Goal: Task Accomplishment & Management: Manage account settings

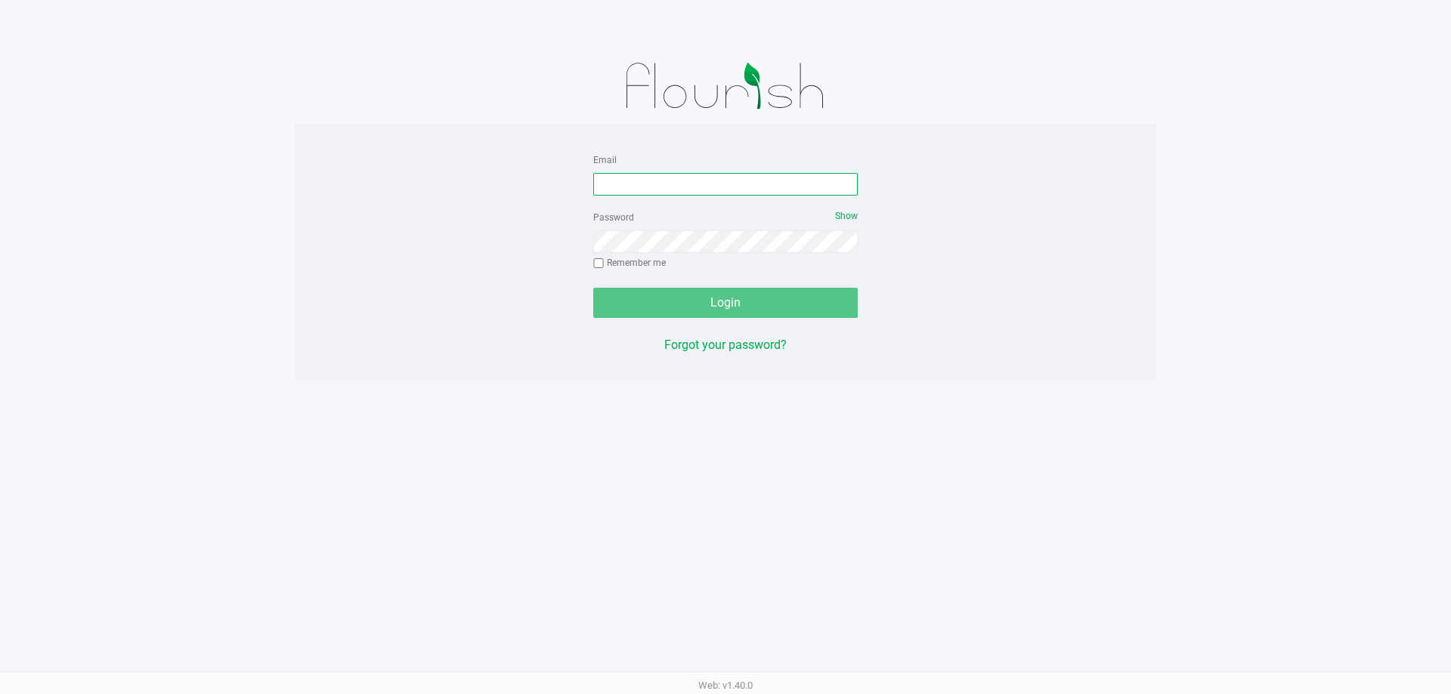
click at [674, 184] on input "Email" at bounding box center [725, 184] width 264 height 23
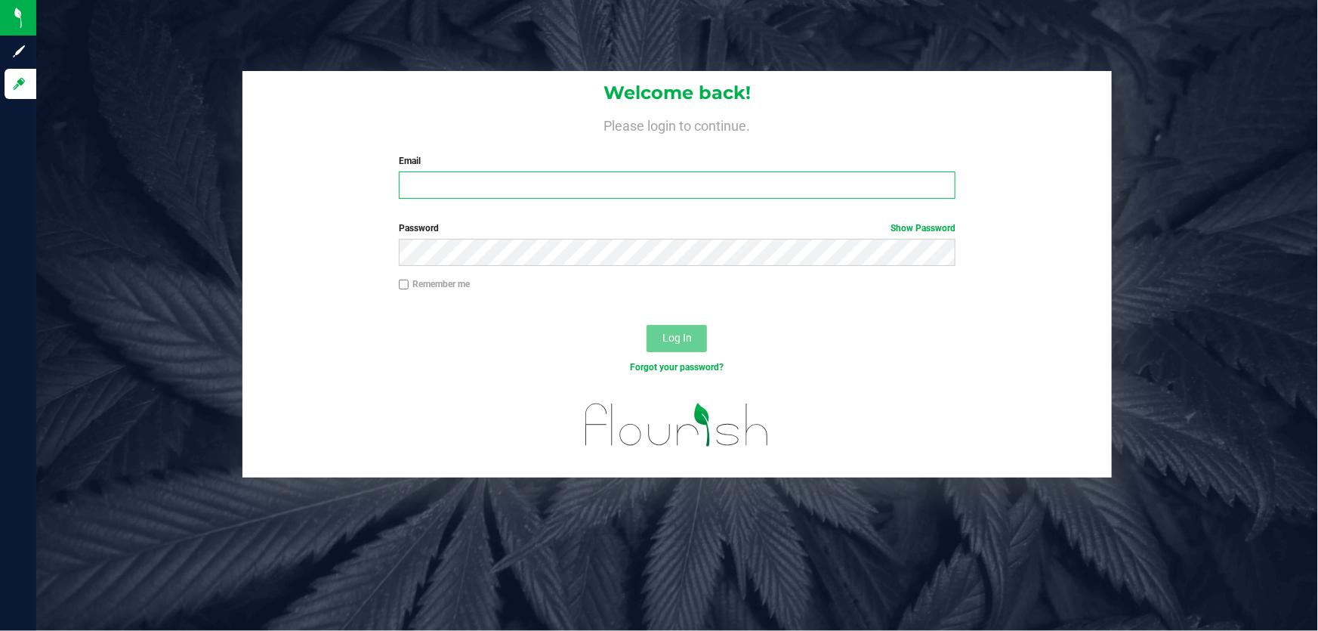
click at [434, 184] on input "Email" at bounding box center [678, 184] width 558 height 27
type input "elovette@liveparallel.com"
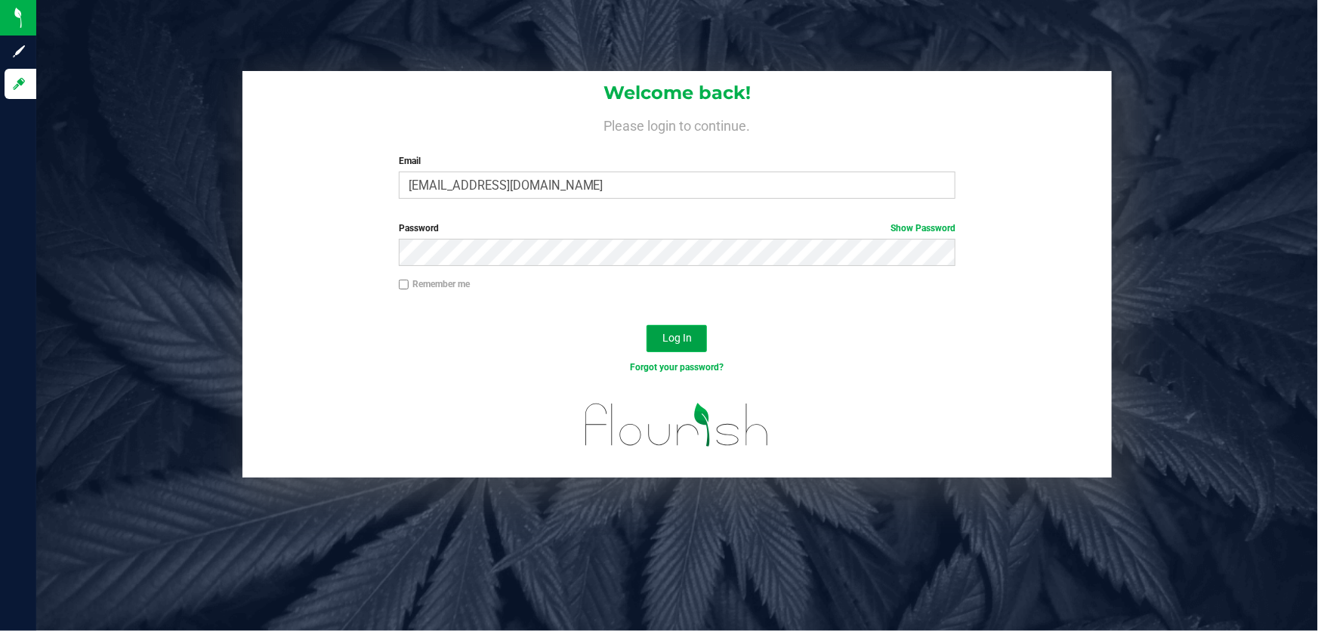
click at [673, 335] on span "Log In" at bounding box center [677, 338] width 29 height 12
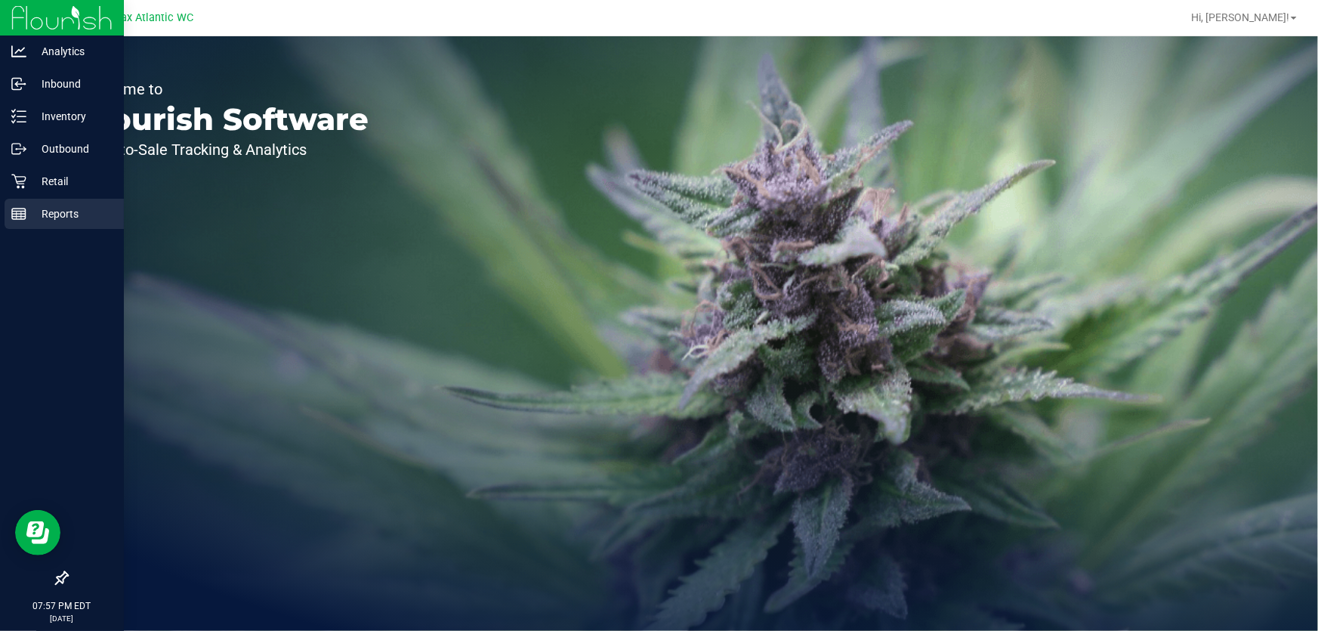
click at [20, 210] on icon at bounding box center [18, 213] width 15 height 15
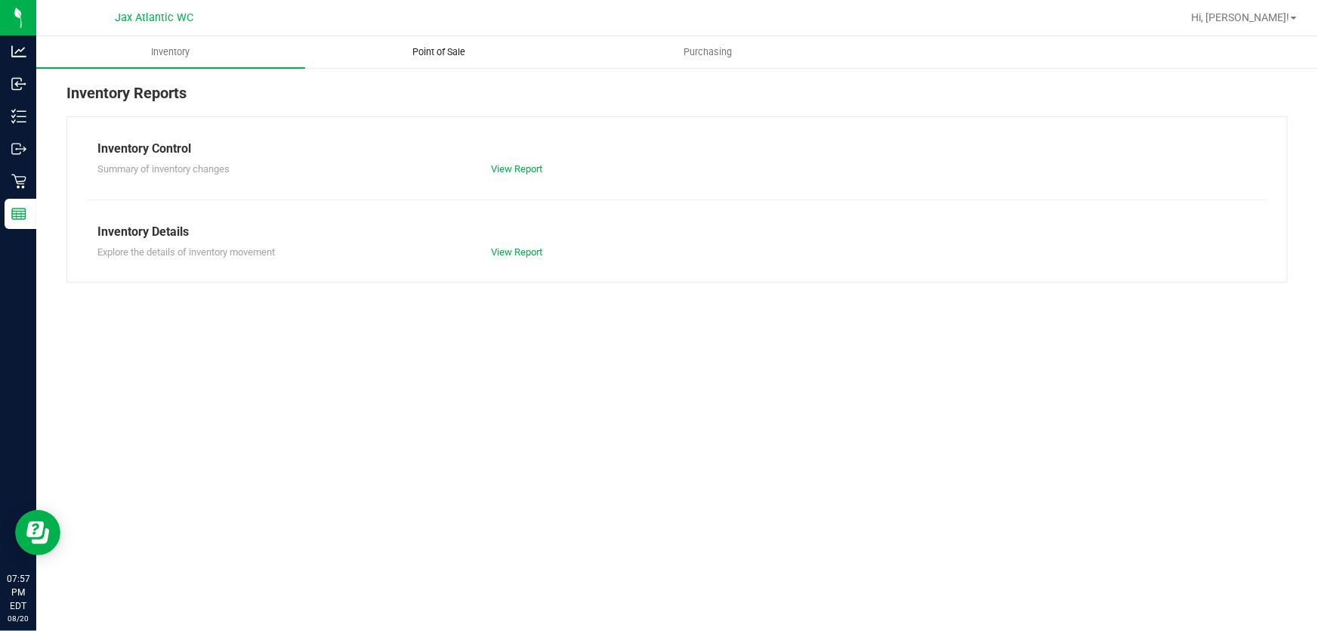
click at [430, 53] on span "Point of Sale" at bounding box center [440, 52] width 94 height 14
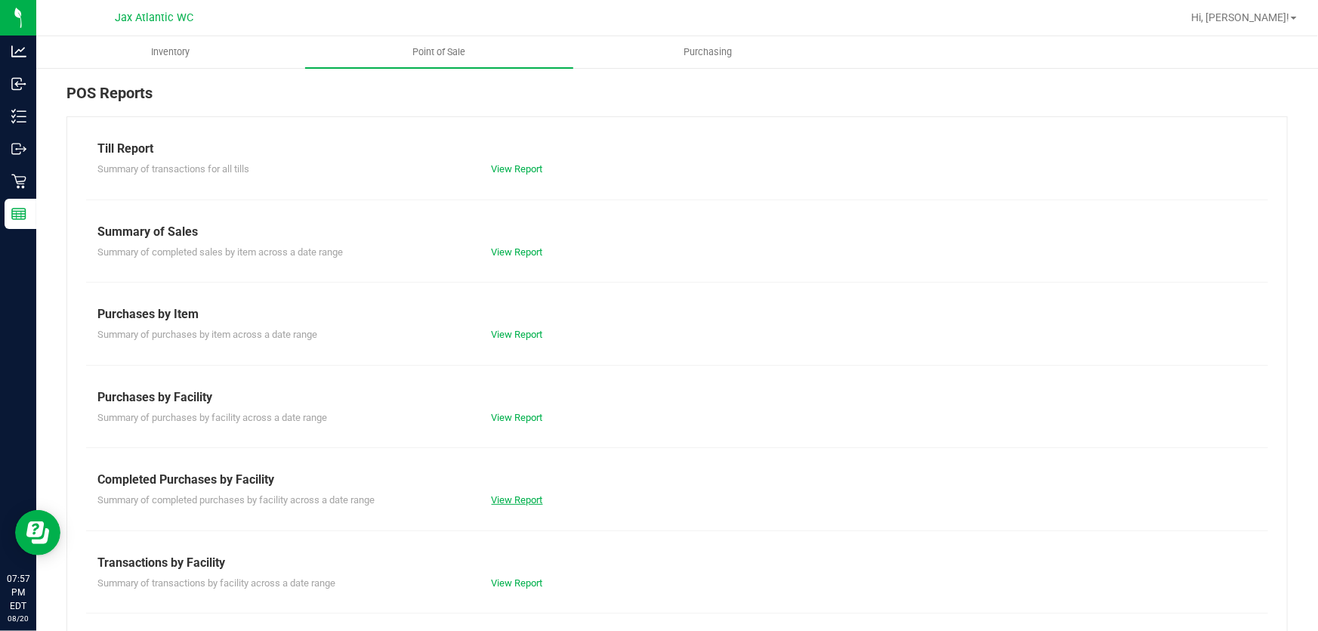
click at [494, 494] on link "View Report" at bounding box center [517, 499] width 51 height 11
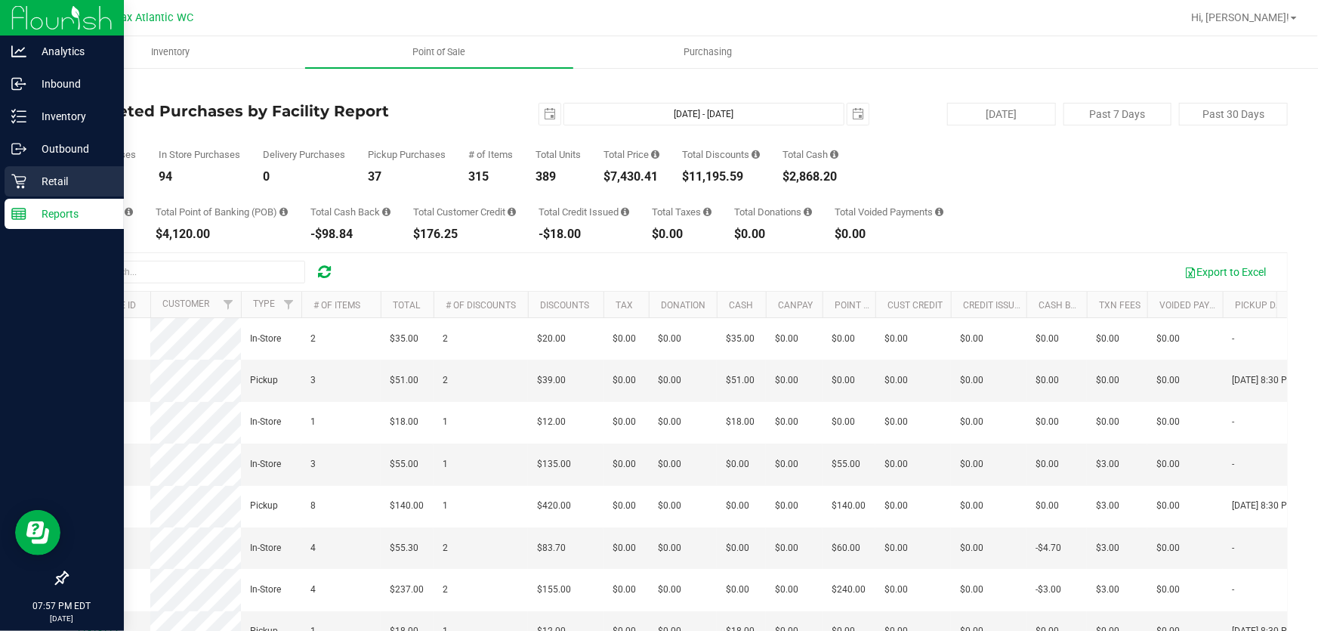
click at [51, 187] on p "Retail" at bounding box center [71, 181] width 91 height 18
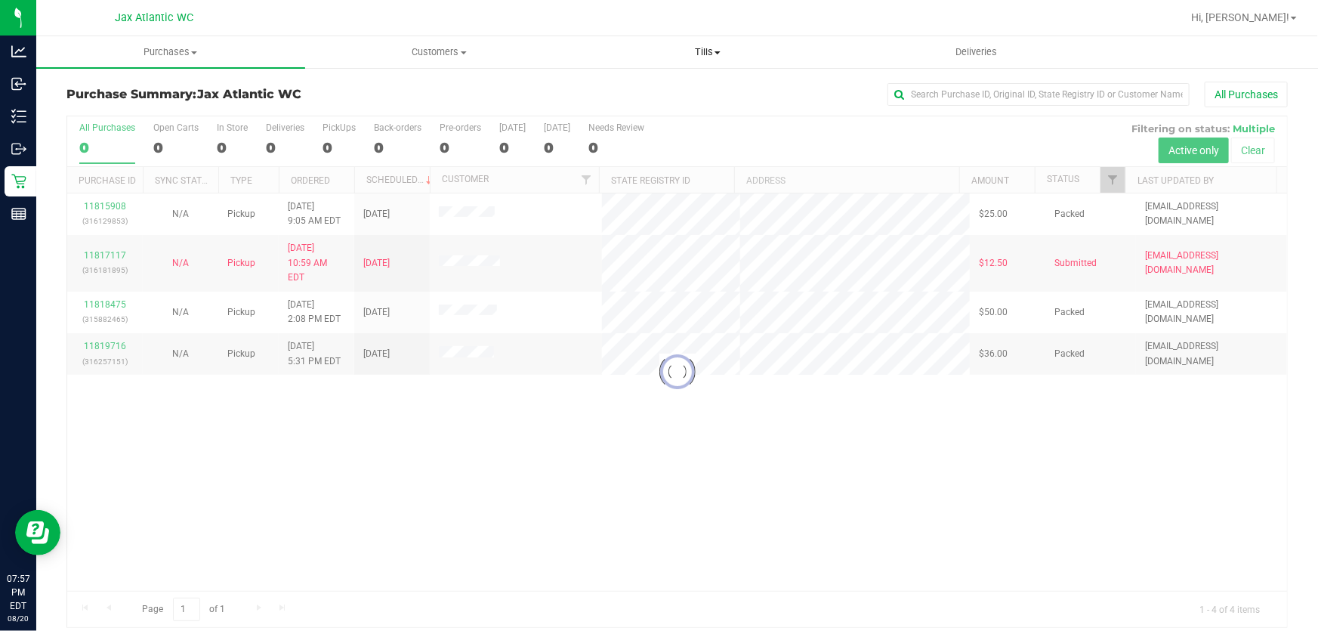
click at [698, 50] on span "Tills" at bounding box center [707, 52] width 267 height 14
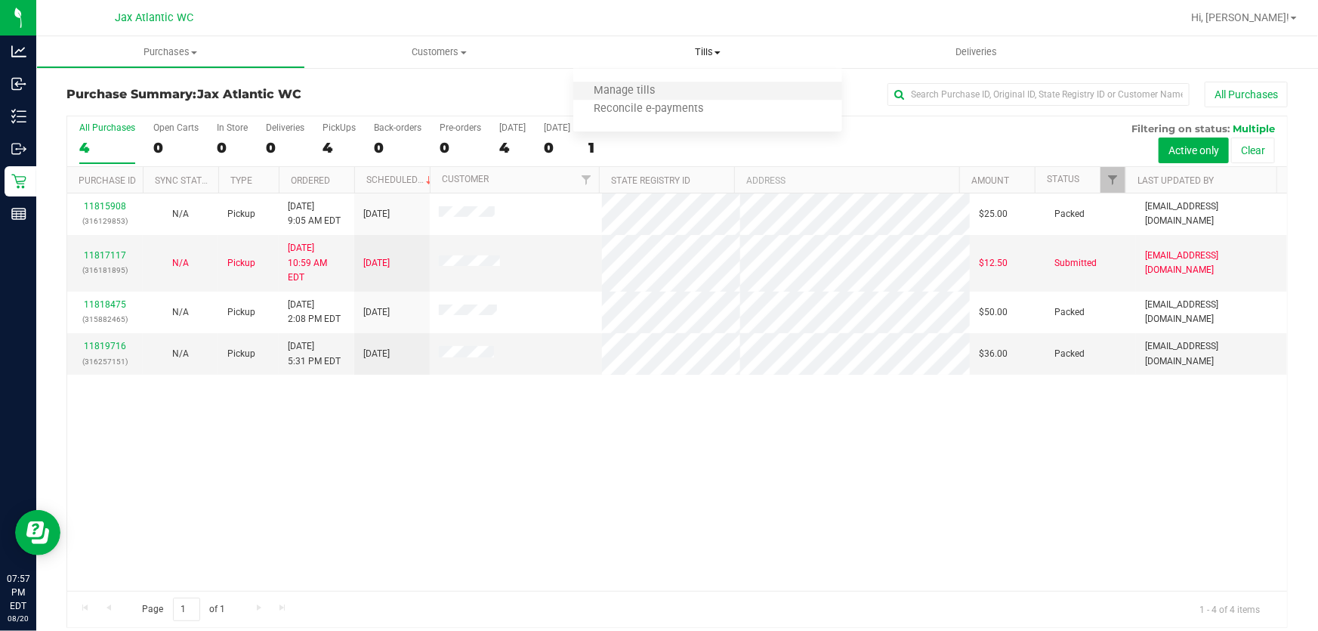
click at [626, 98] on li "Manage tills" at bounding box center [707, 91] width 269 height 18
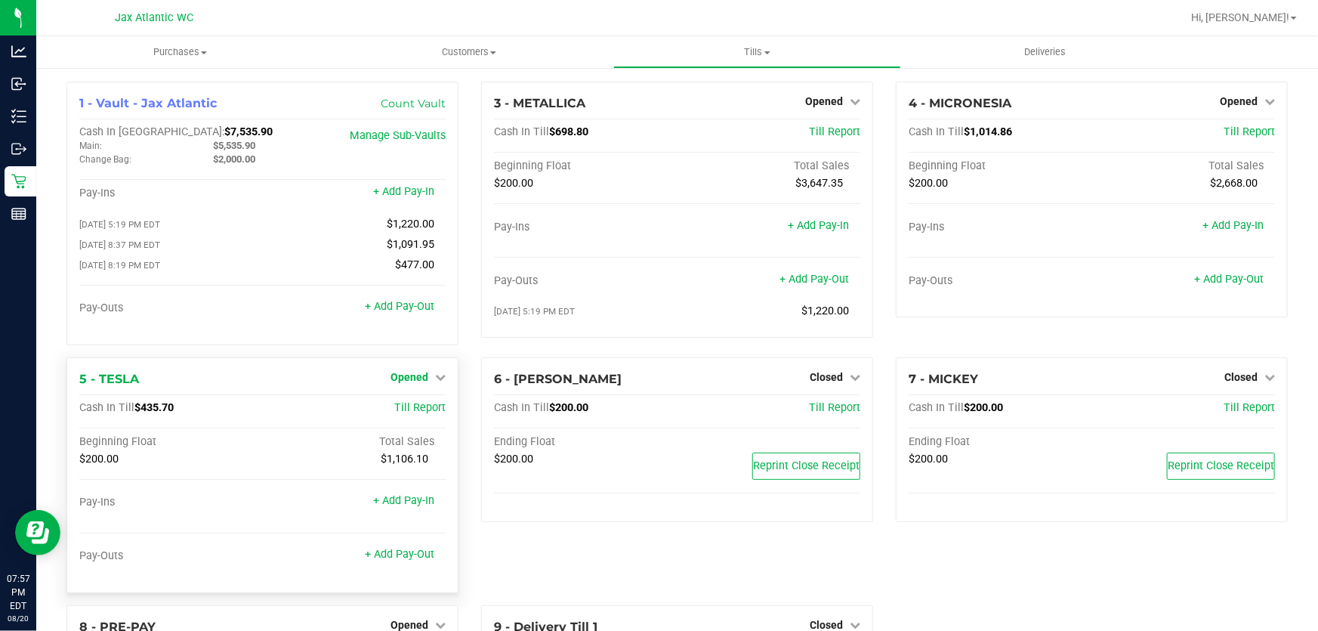
click at [410, 378] on span "Opened" at bounding box center [410, 377] width 38 height 12
click at [403, 411] on link "Close Till" at bounding box center [411, 408] width 41 height 12
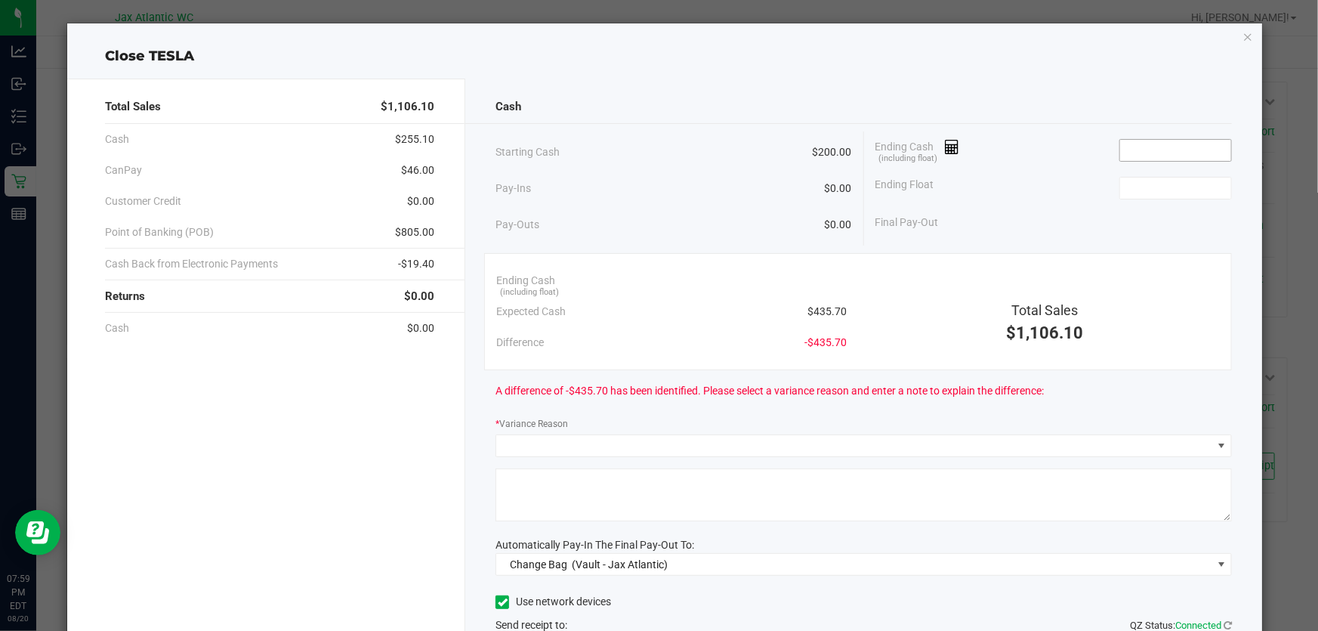
click at [1157, 151] on input at bounding box center [1175, 150] width 111 height 21
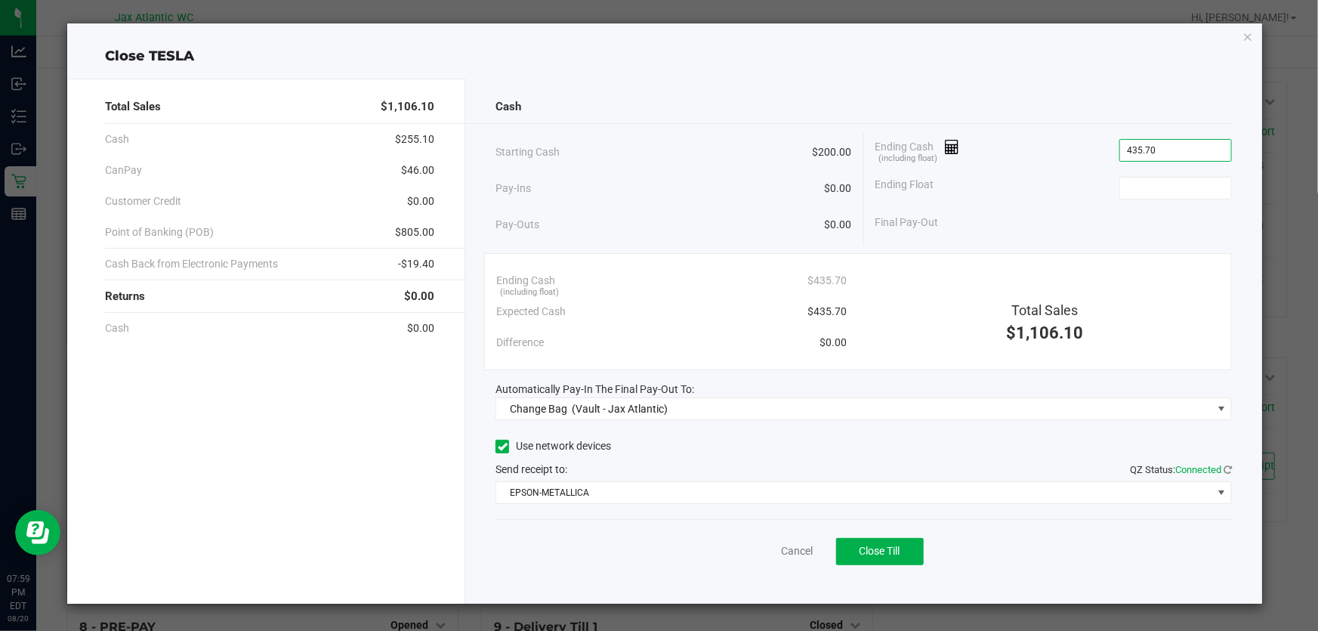
type input "$435.70"
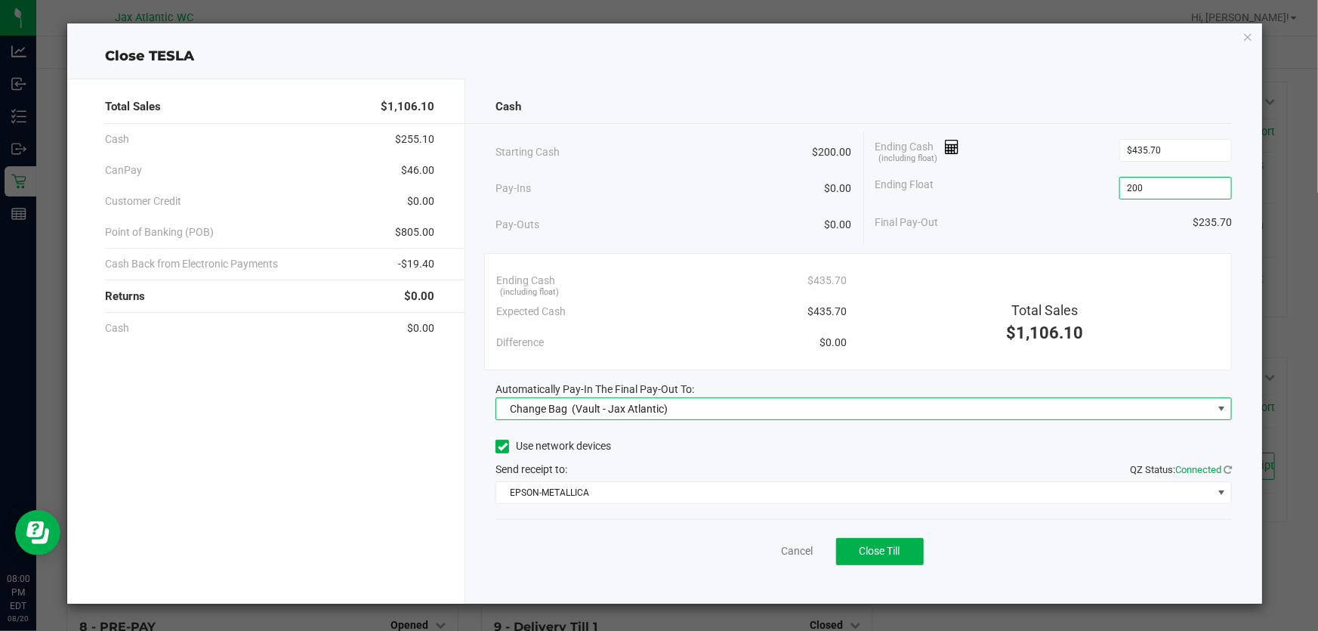
type input "$200.00"
click at [607, 411] on span "(Vault - Jax Atlantic)" at bounding box center [620, 409] width 96 height 12
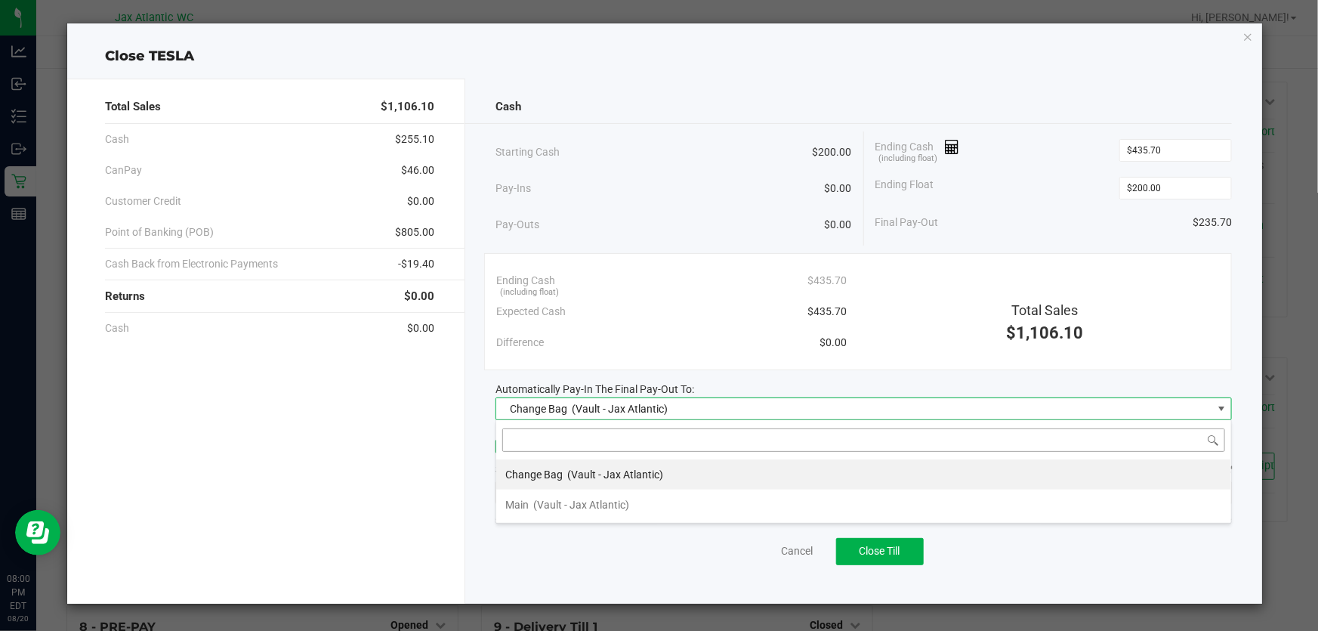
scroll to position [23, 736]
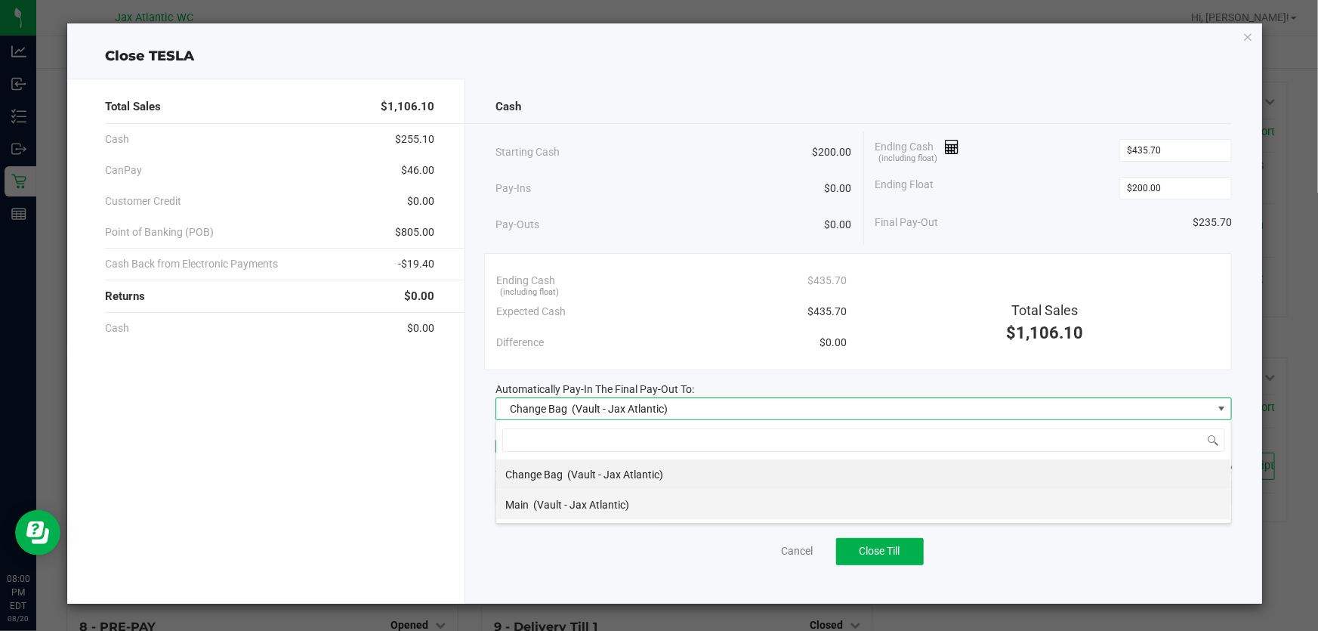
click at [539, 499] on span "(Vault - Jax Atlantic)" at bounding box center [581, 505] width 96 height 12
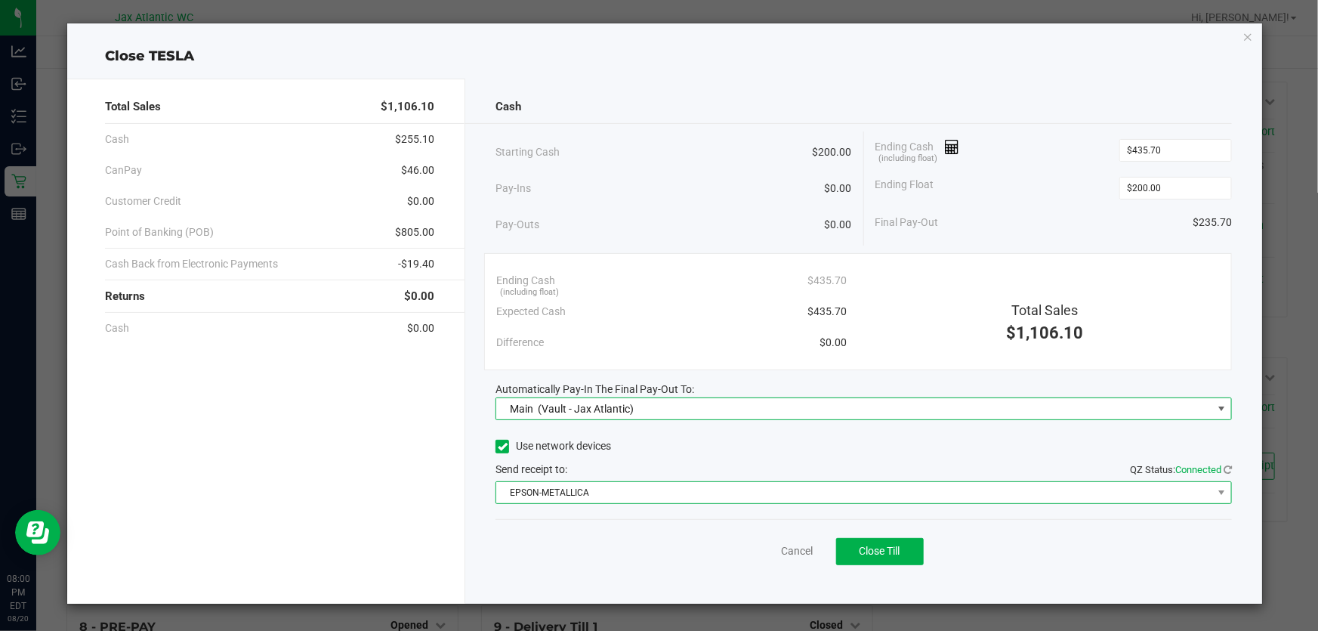
click at [555, 499] on span "EPSON-METALLICA" at bounding box center [854, 492] width 716 height 21
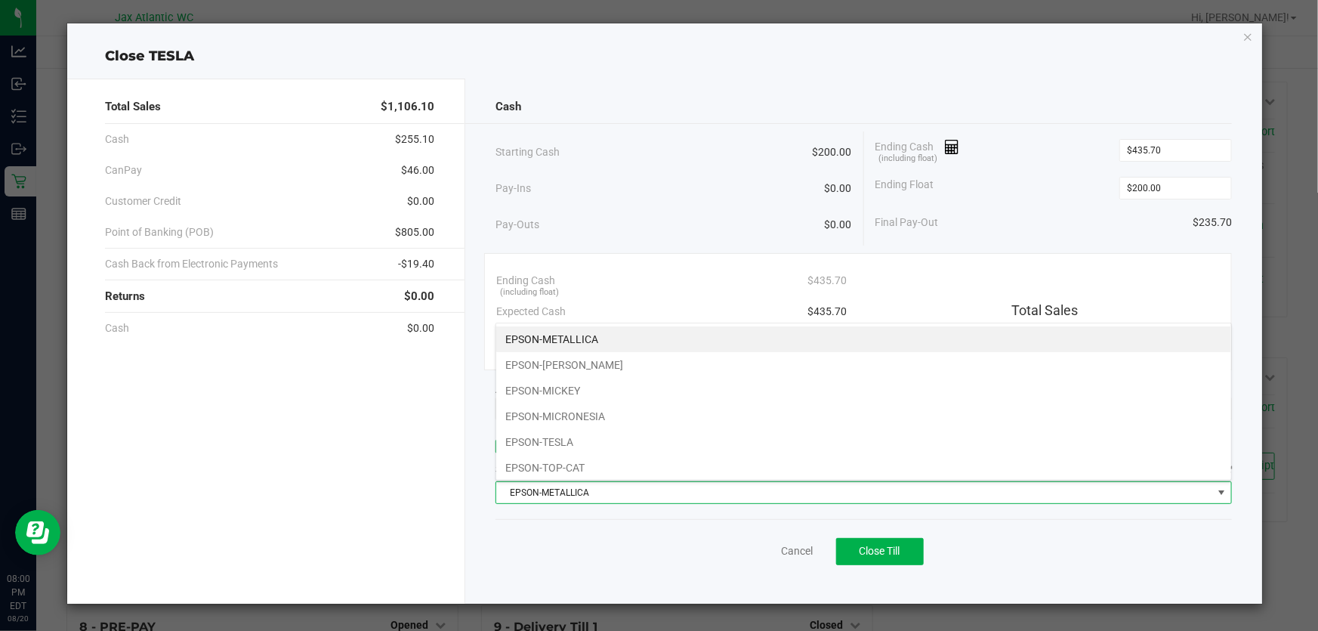
click at [560, 468] on li "EPSON-TOP-CAT" at bounding box center [863, 468] width 735 height 26
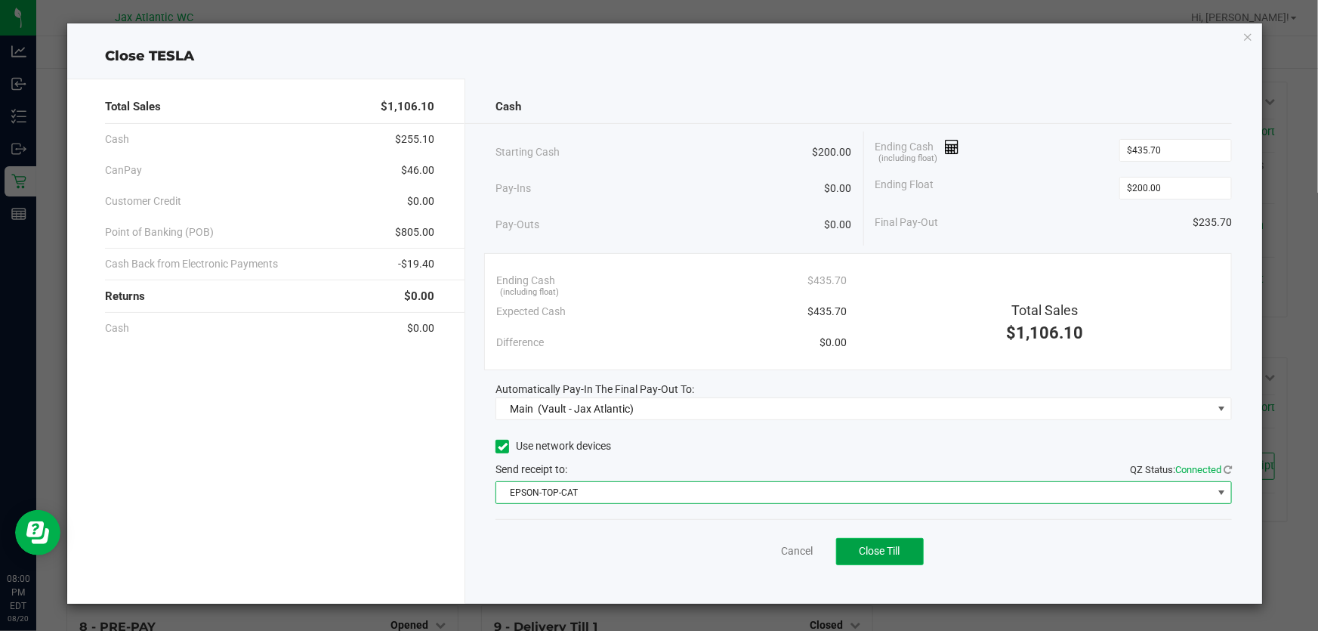
click at [860, 552] on span "Close Till" at bounding box center [880, 551] width 41 height 12
click at [763, 548] on link "Dismiss" at bounding box center [764, 551] width 36 height 16
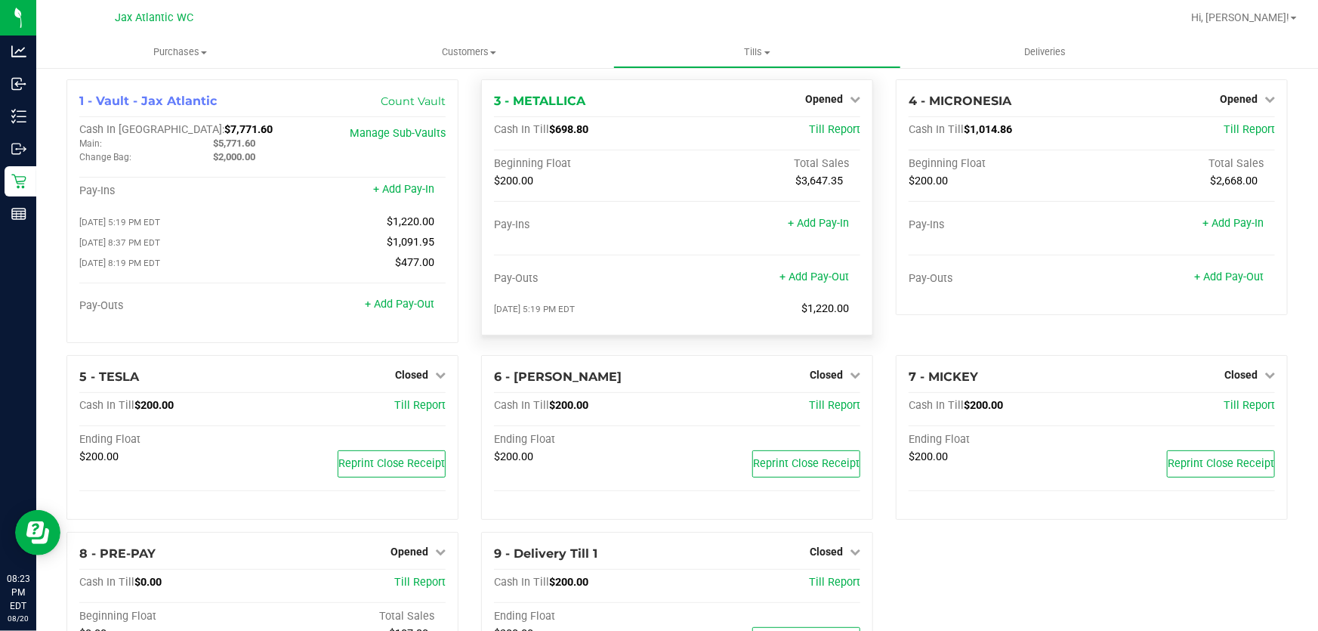
scroll to position [0, 0]
click at [821, 101] on span "Opened" at bounding box center [824, 101] width 38 height 12
click at [816, 131] on link "Close Till" at bounding box center [825, 133] width 41 height 12
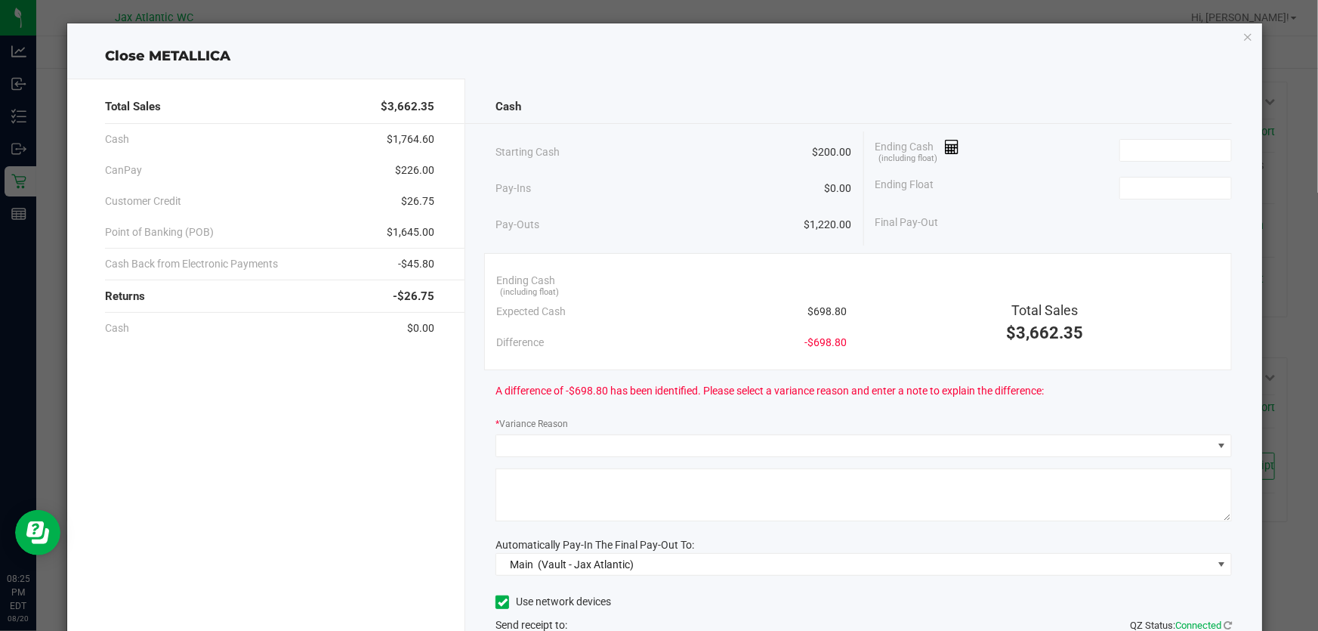
click at [1243, 39] on icon "button" at bounding box center [1248, 36] width 11 height 18
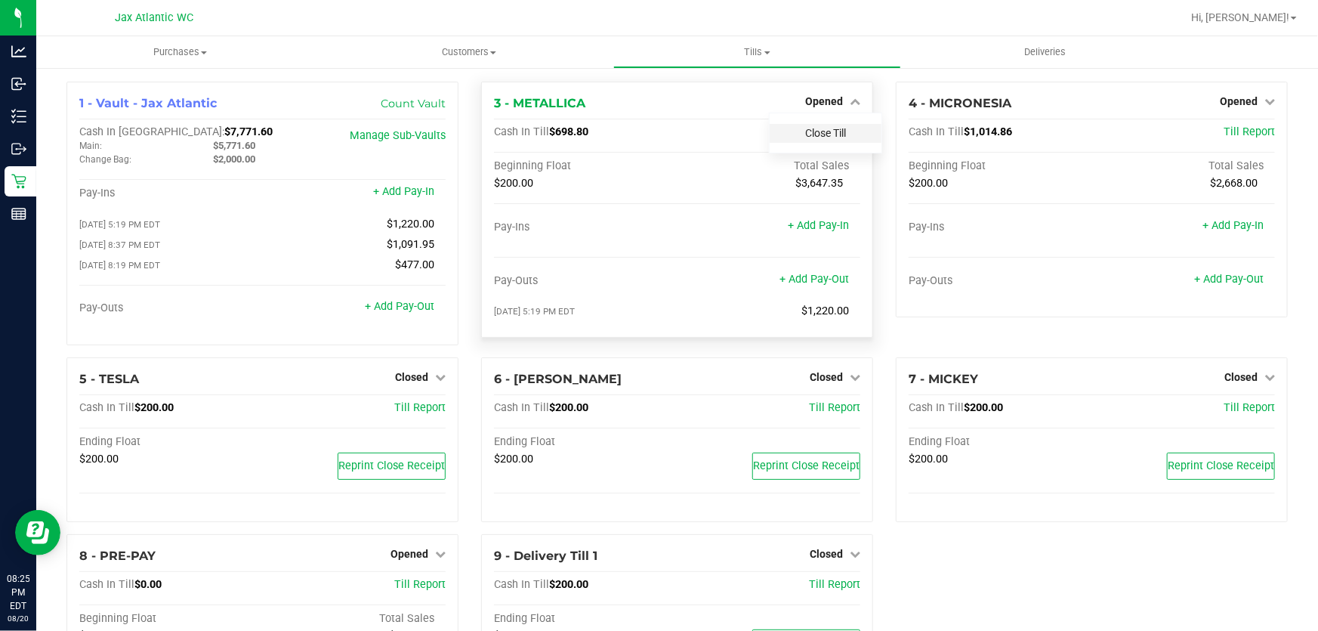
click at [817, 128] on link "Close Till" at bounding box center [825, 133] width 41 height 12
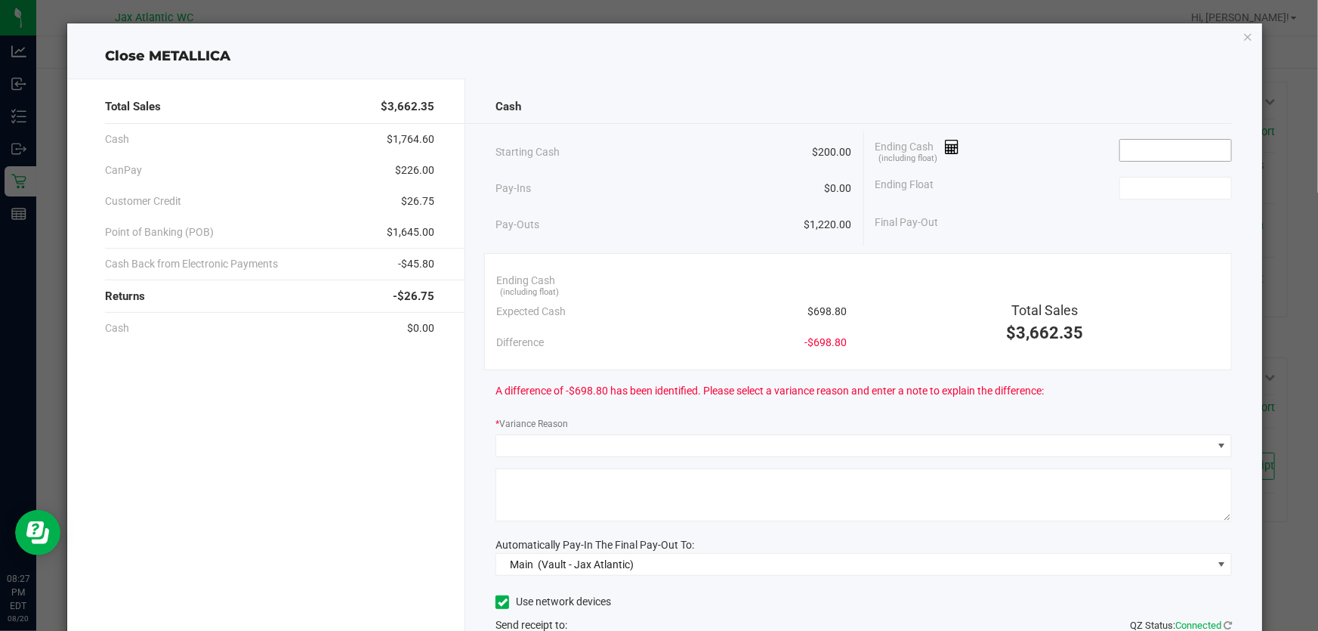
click at [1208, 152] on input at bounding box center [1175, 150] width 111 height 21
type input "9"
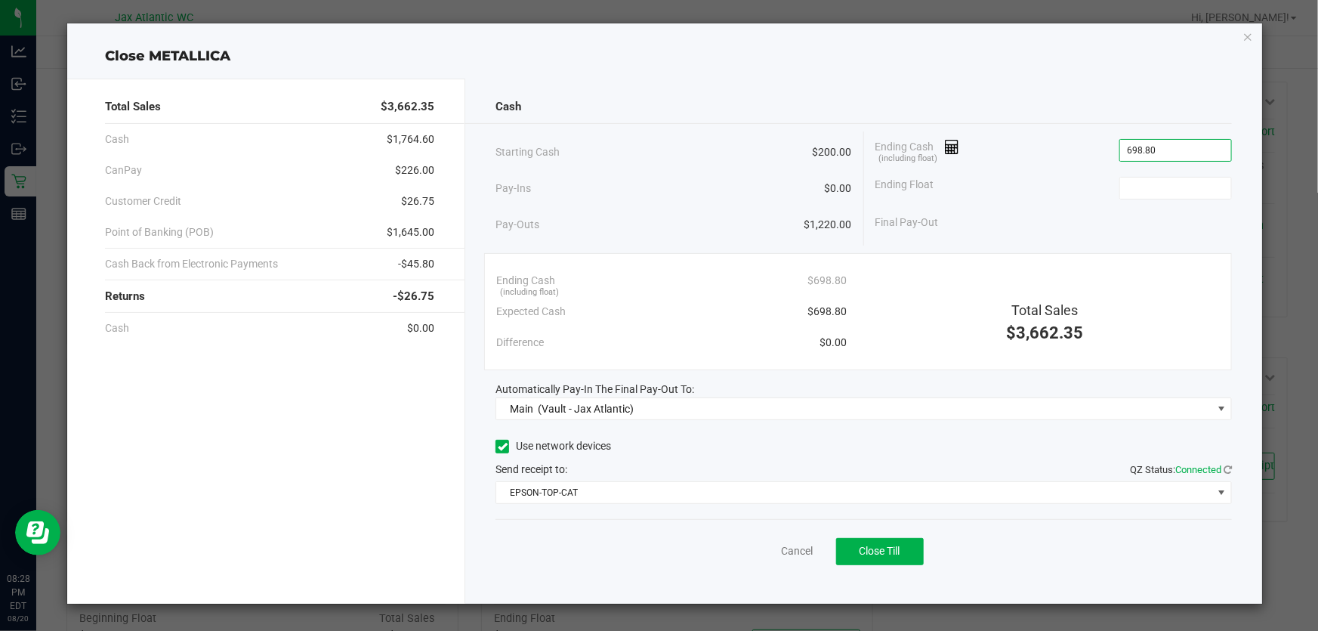
type input "$698.80"
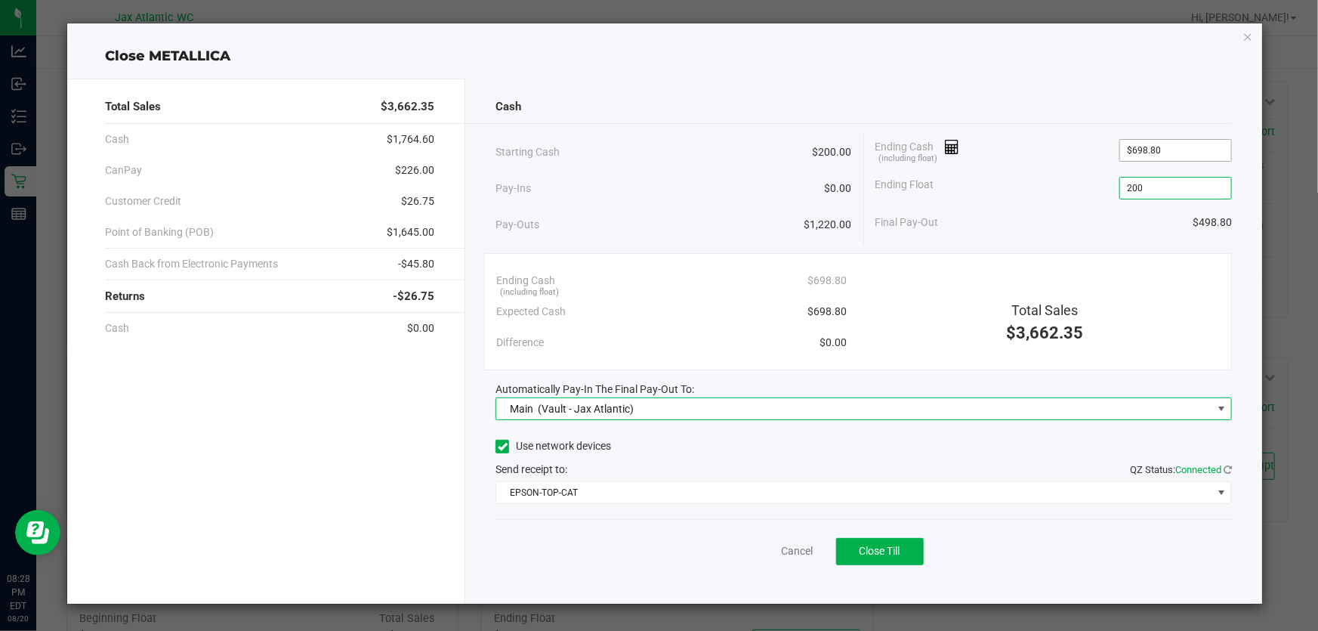
type input "$200.00"
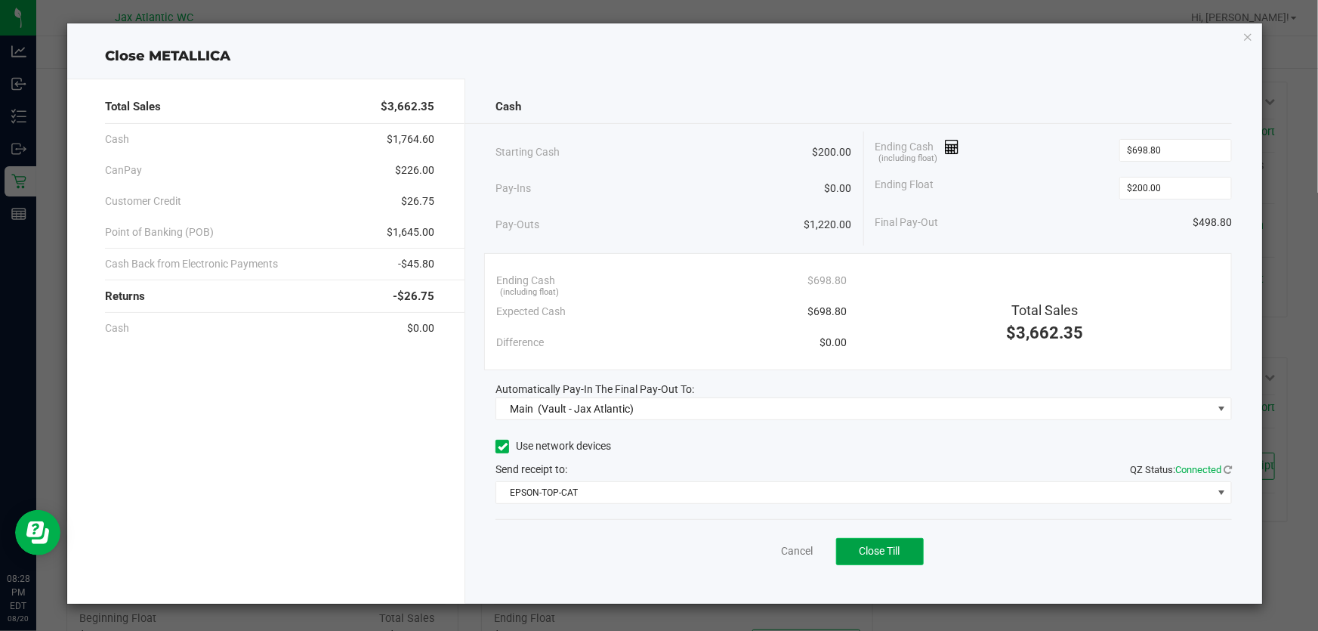
click at [880, 546] on span "Close Till" at bounding box center [880, 551] width 41 height 12
click at [759, 558] on link "Dismiss" at bounding box center [764, 551] width 36 height 16
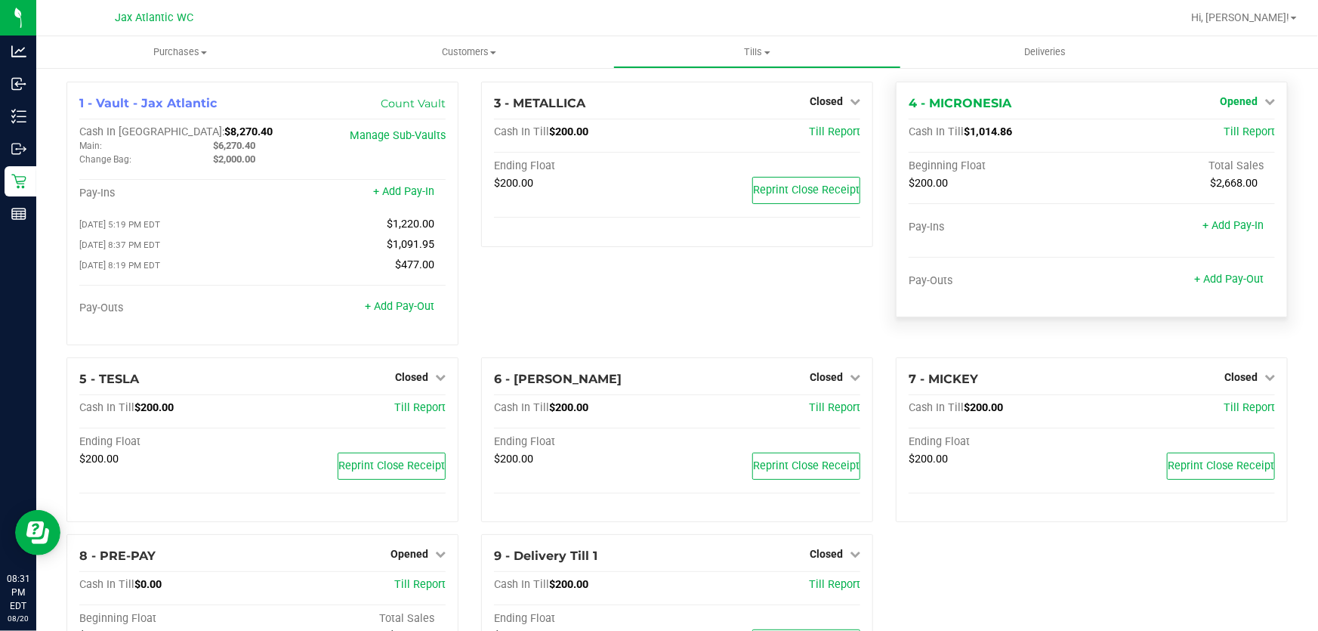
click at [1228, 102] on span "Opened" at bounding box center [1239, 101] width 38 height 12
click at [1225, 137] on link "Close Till" at bounding box center [1240, 133] width 41 height 12
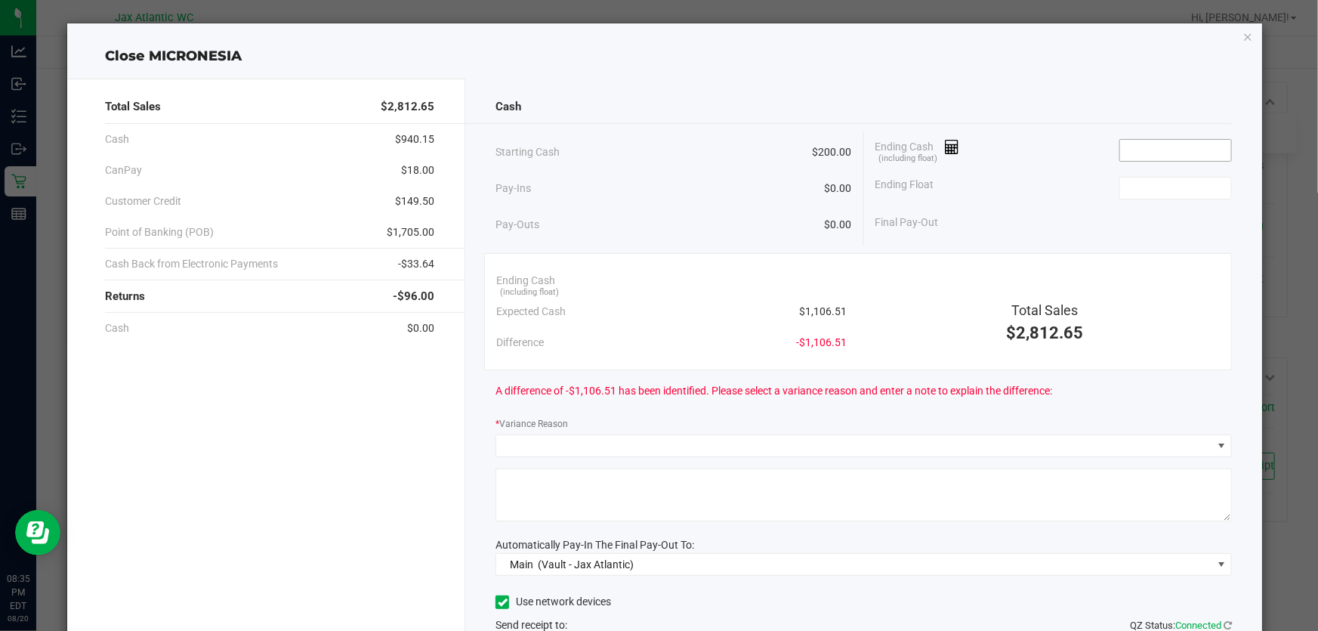
click at [1126, 151] on input at bounding box center [1175, 150] width 111 height 21
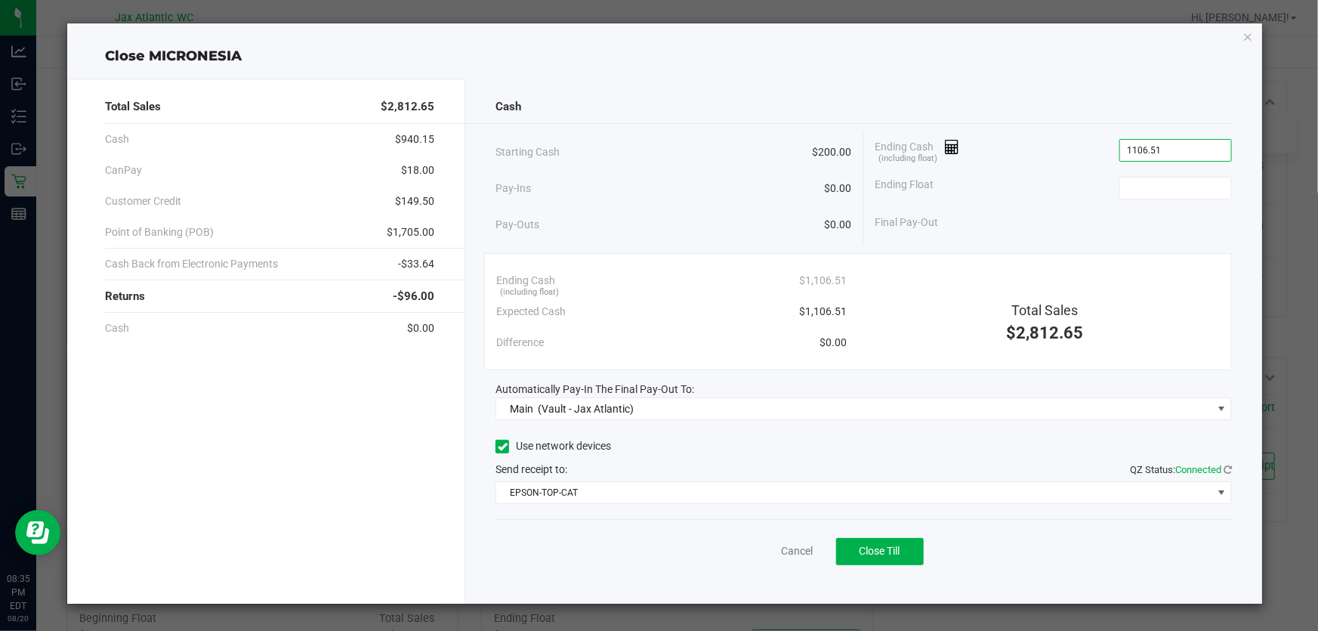
type input "$1,106.51"
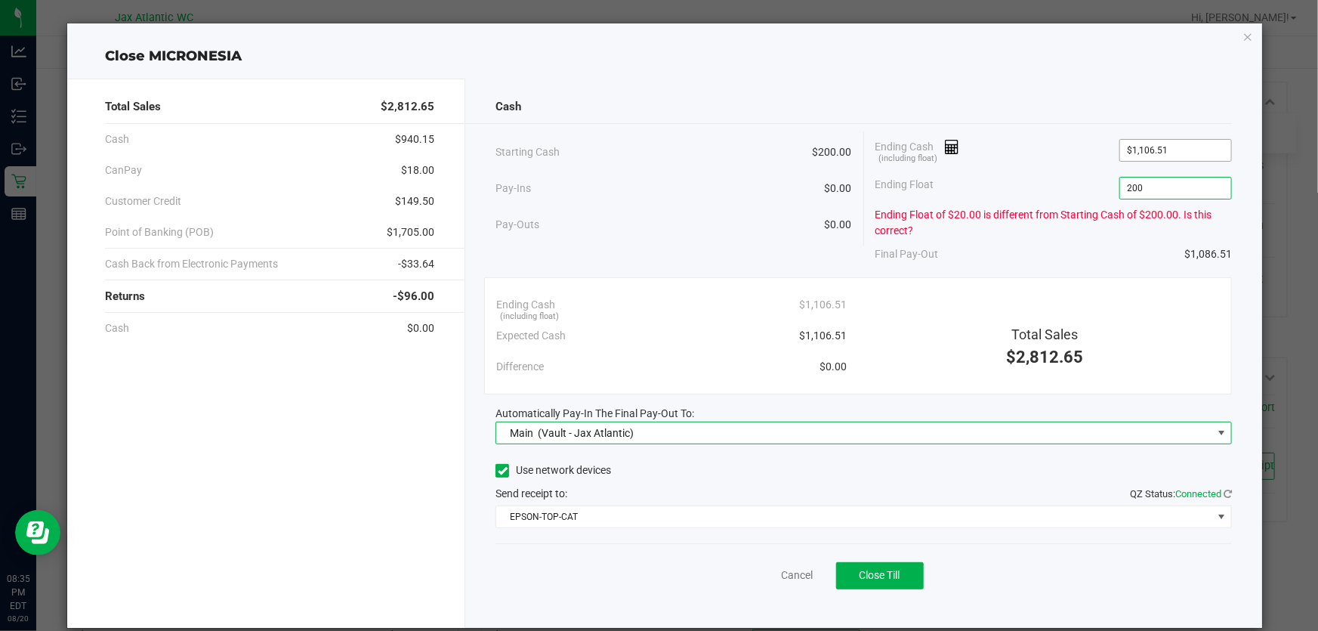
type input "$200.00"
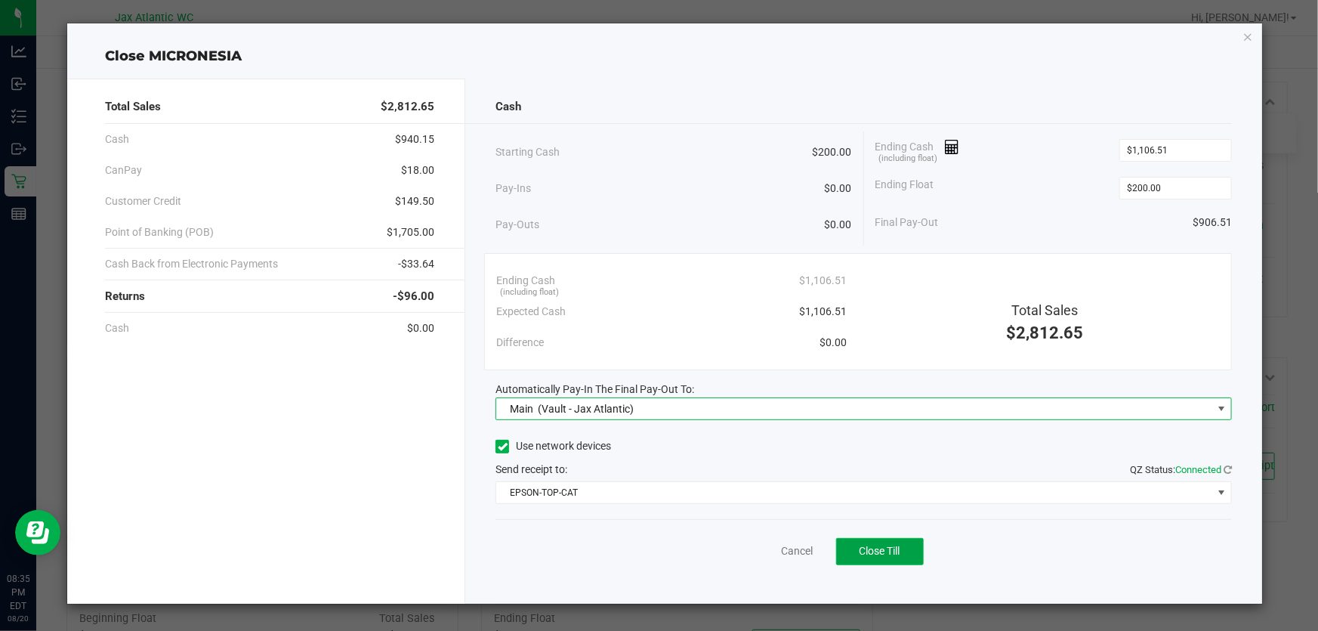
drag, startPoint x: 861, startPoint y: 552, endPoint x: 879, endPoint y: 549, distance: 17.5
click at [862, 552] on span "Close Till" at bounding box center [880, 551] width 41 height 12
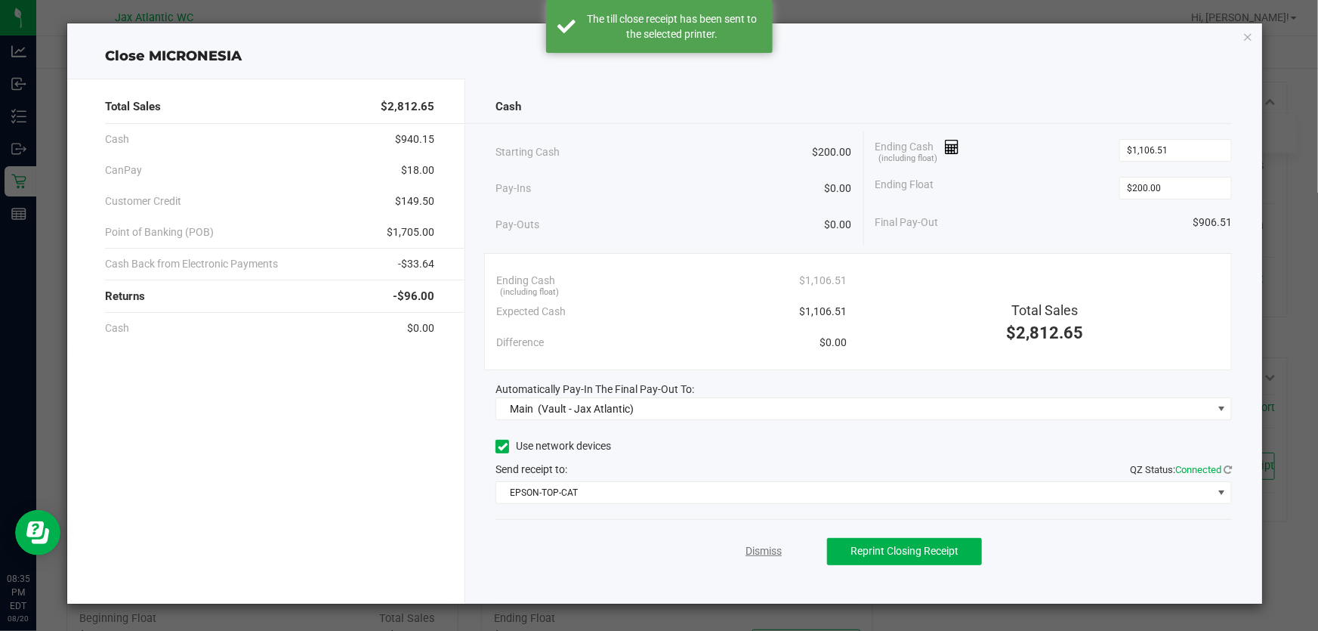
click at [762, 552] on link "Dismiss" at bounding box center [764, 551] width 36 height 16
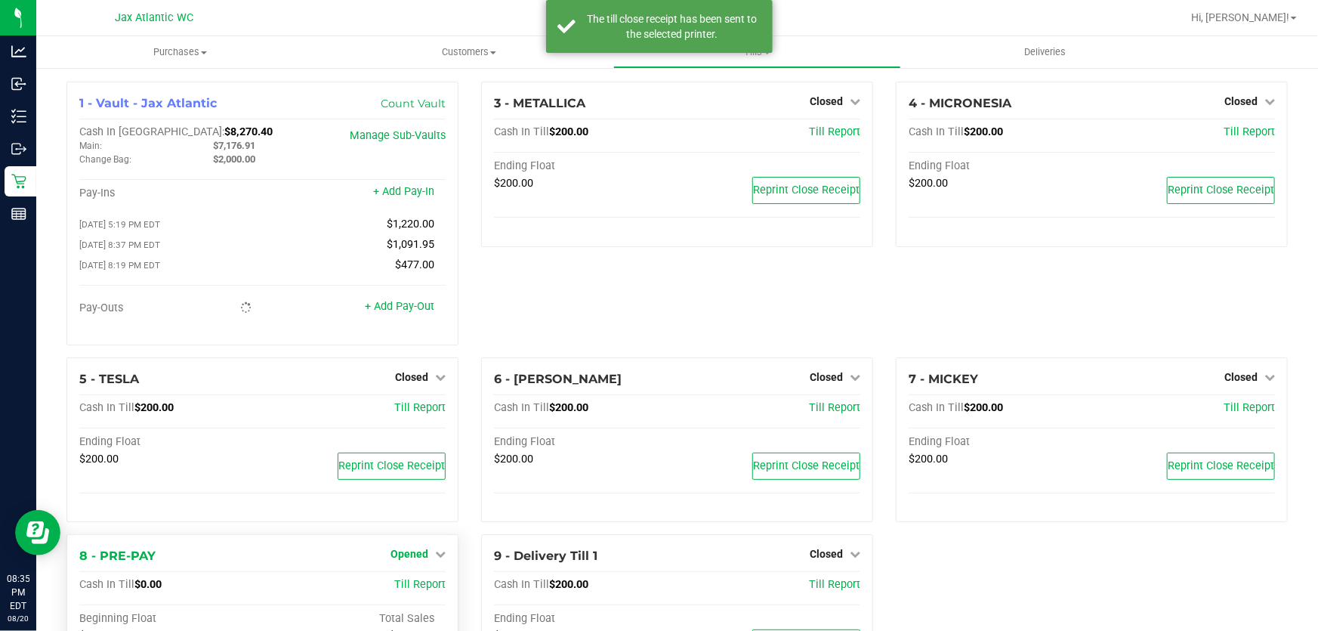
click at [406, 553] on span "Opened" at bounding box center [410, 554] width 38 height 12
click at [416, 591] on link "Close Till" at bounding box center [411, 585] width 41 height 12
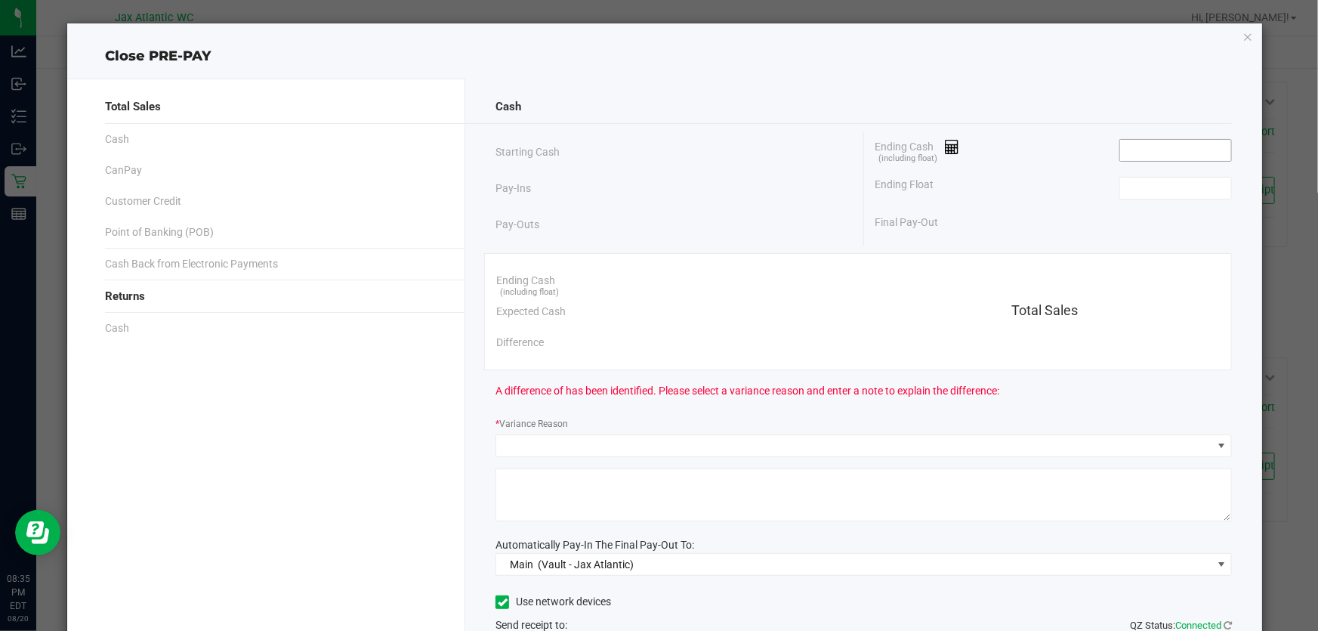
click at [1156, 147] on input at bounding box center [1175, 150] width 111 height 21
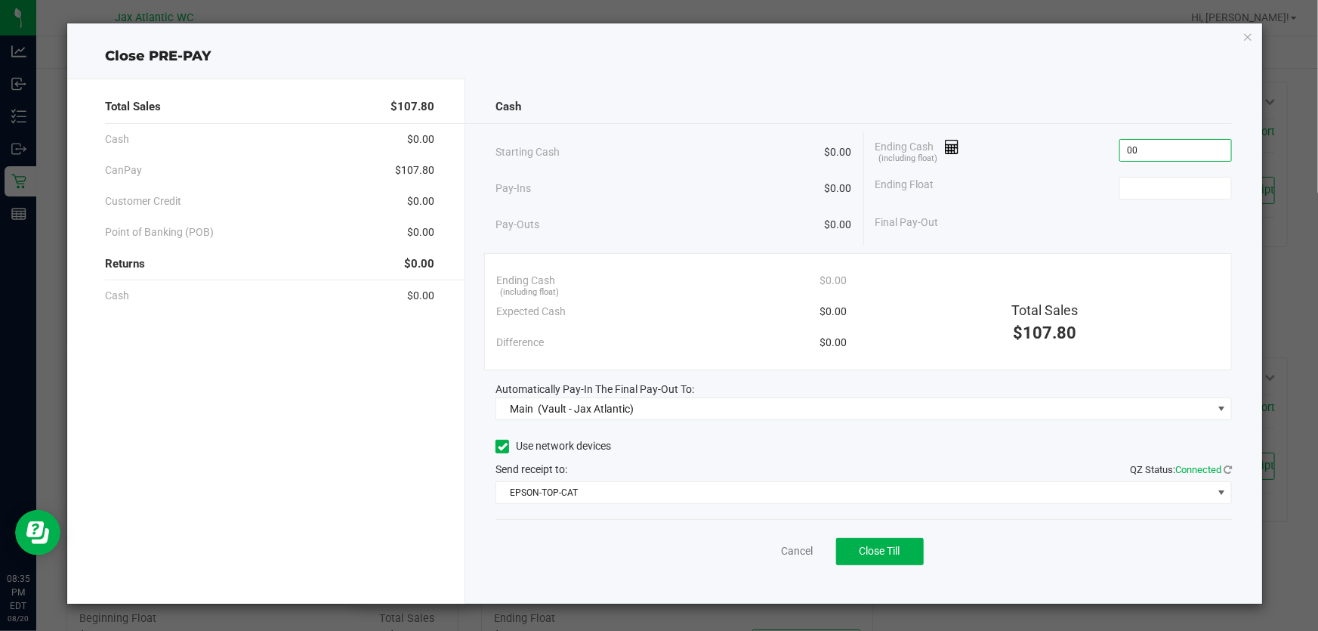
type input "$0.00"
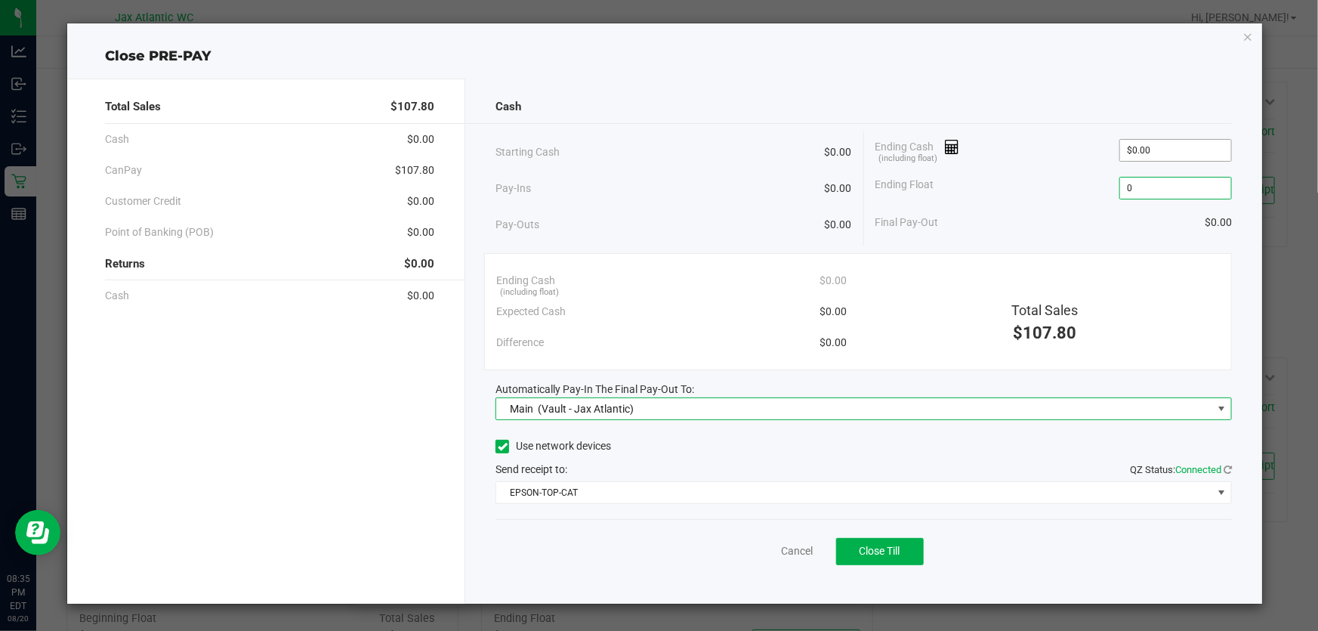
type input "$0.00"
click at [867, 559] on button "Close Till" at bounding box center [880, 551] width 88 height 27
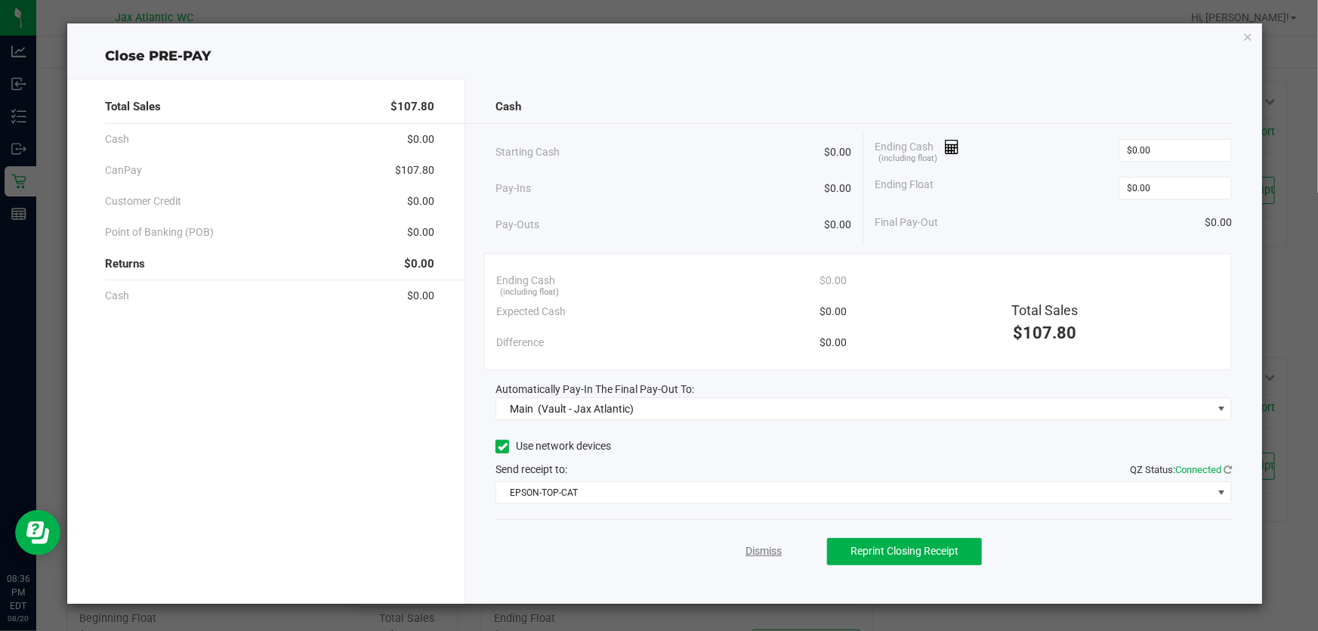
click at [772, 555] on link "Dismiss" at bounding box center [764, 551] width 36 height 16
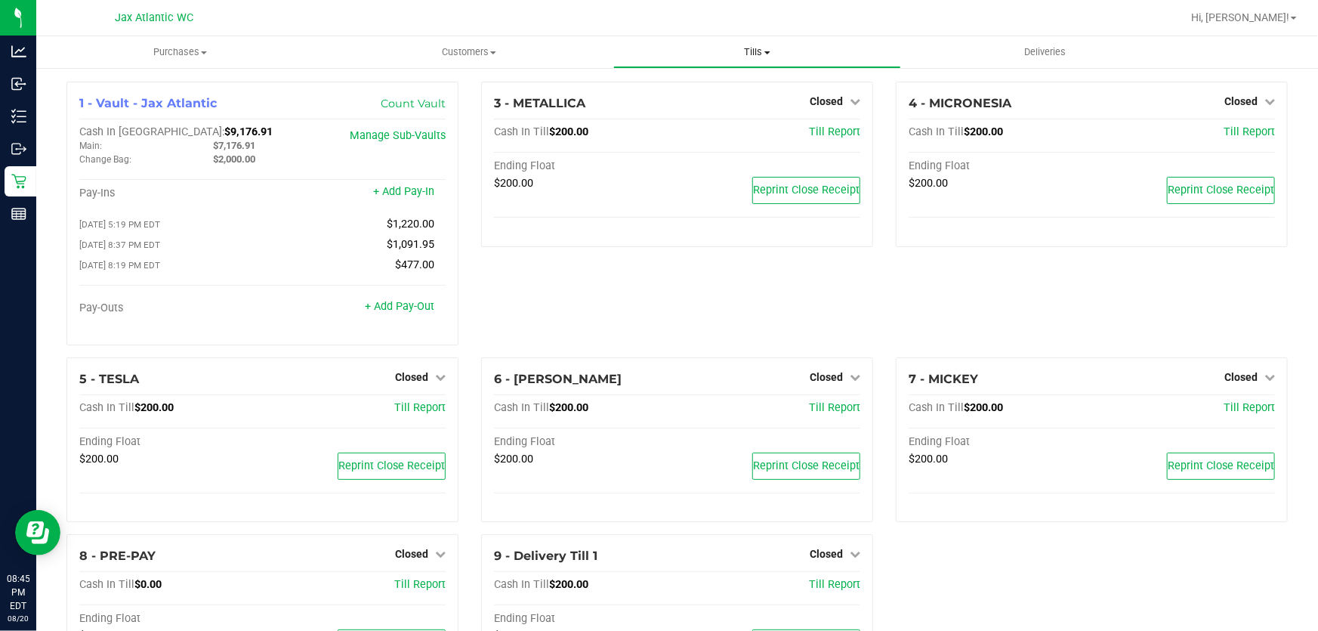
click at [753, 45] on span "Tills" at bounding box center [757, 52] width 287 height 14
click at [665, 108] on span "Reconcile e-payments" at bounding box center [688, 109] width 150 height 13
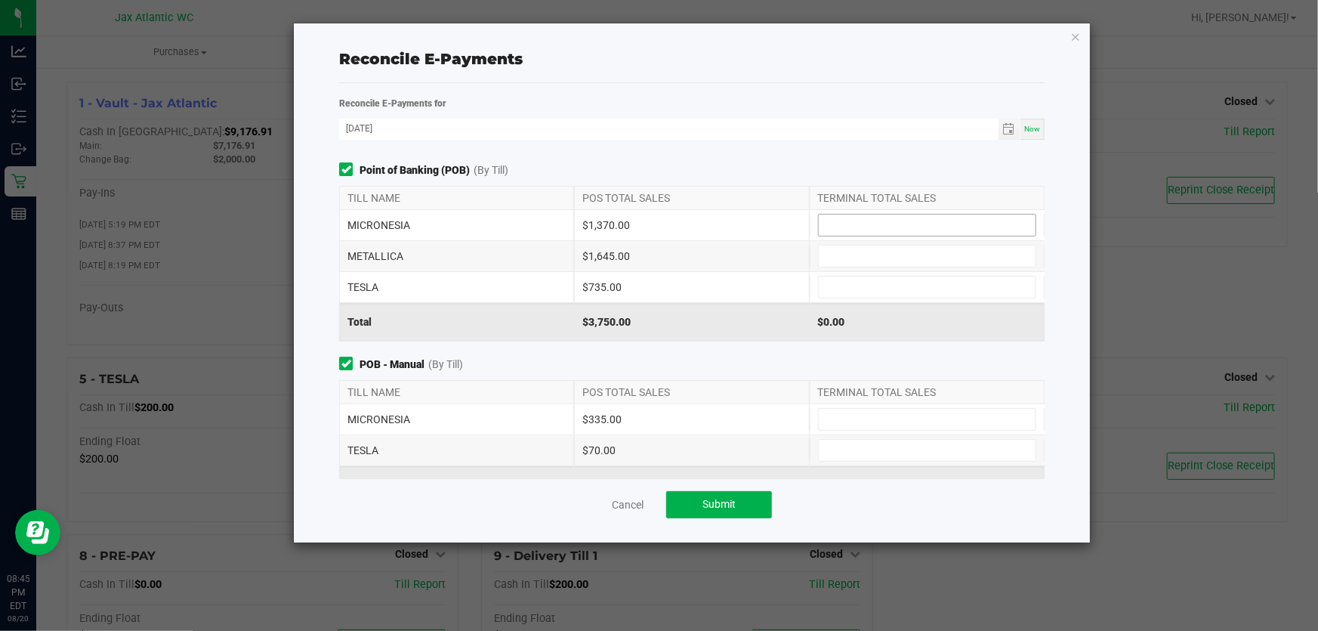
click at [870, 222] on input at bounding box center [927, 225] width 217 height 21
type input "$1,370.00"
type input "$1,645.00"
type input "$735.00"
type input "$335.00"
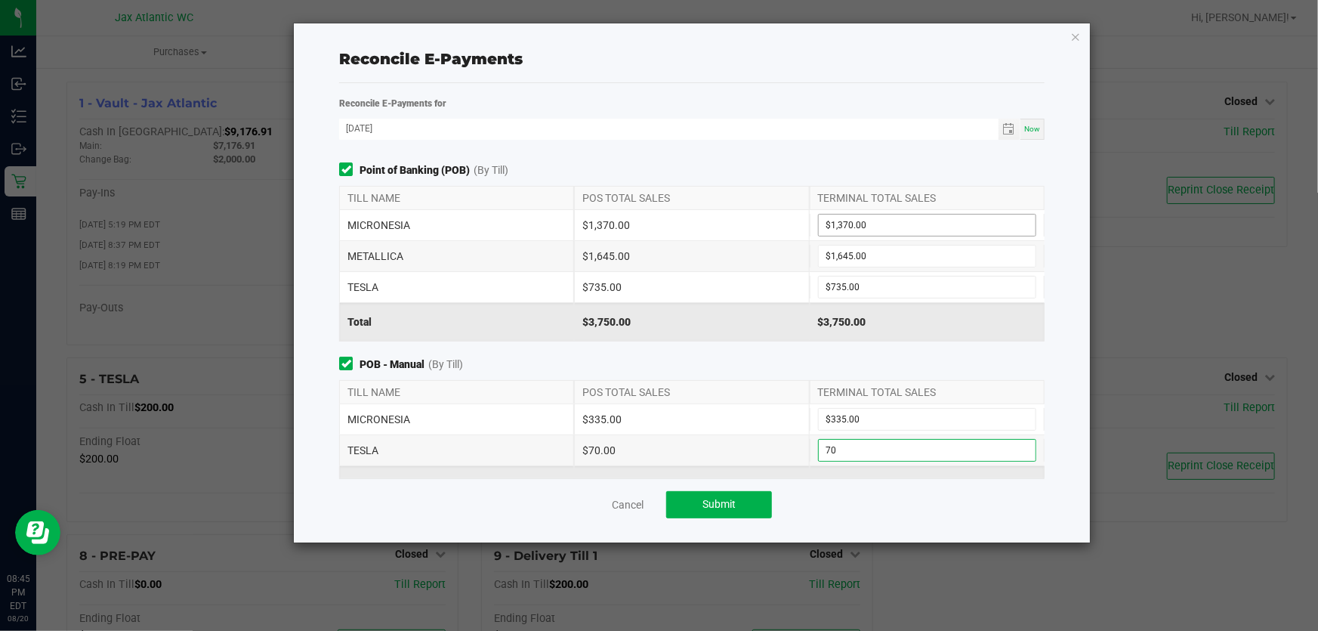
type input "$70.00"
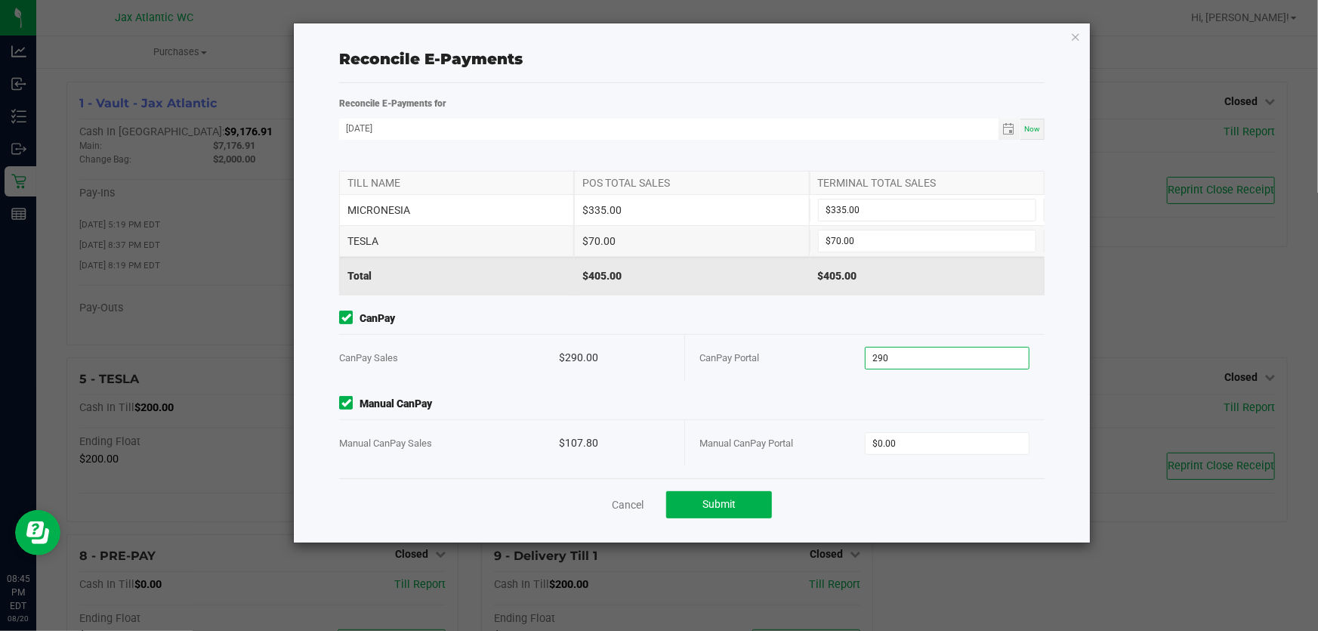
type input "$290.00"
type input "$107.80"
click at [725, 496] on button "Submit" at bounding box center [719, 504] width 106 height 27
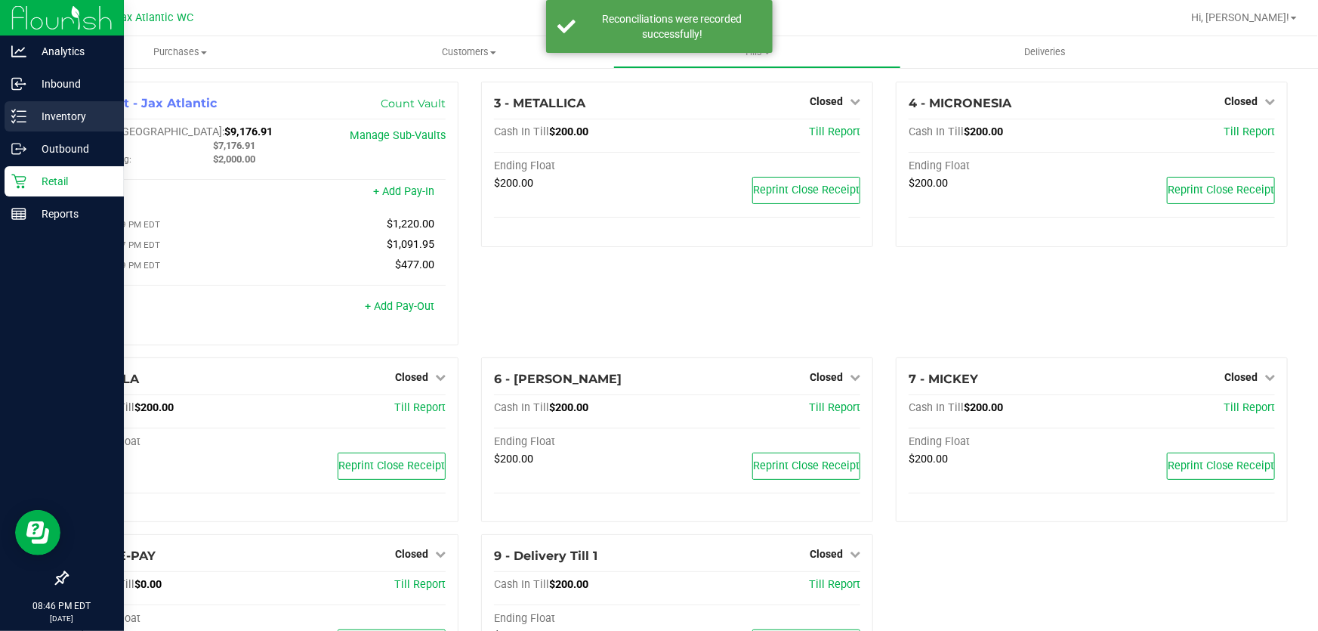
click at [22, 119] on icon at bounding box center [18, 116] width 15 height 15
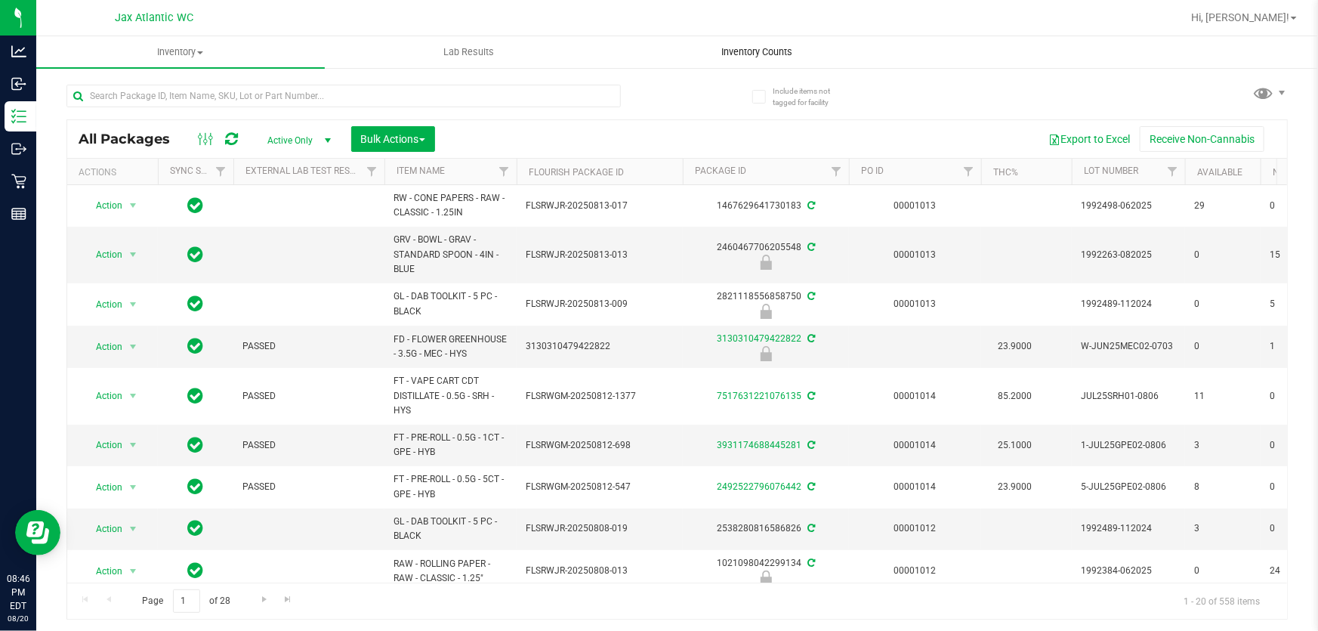
click at [740, 47] on span "Inventory Counts" at bounding box center [758, 52] width 112 height 14
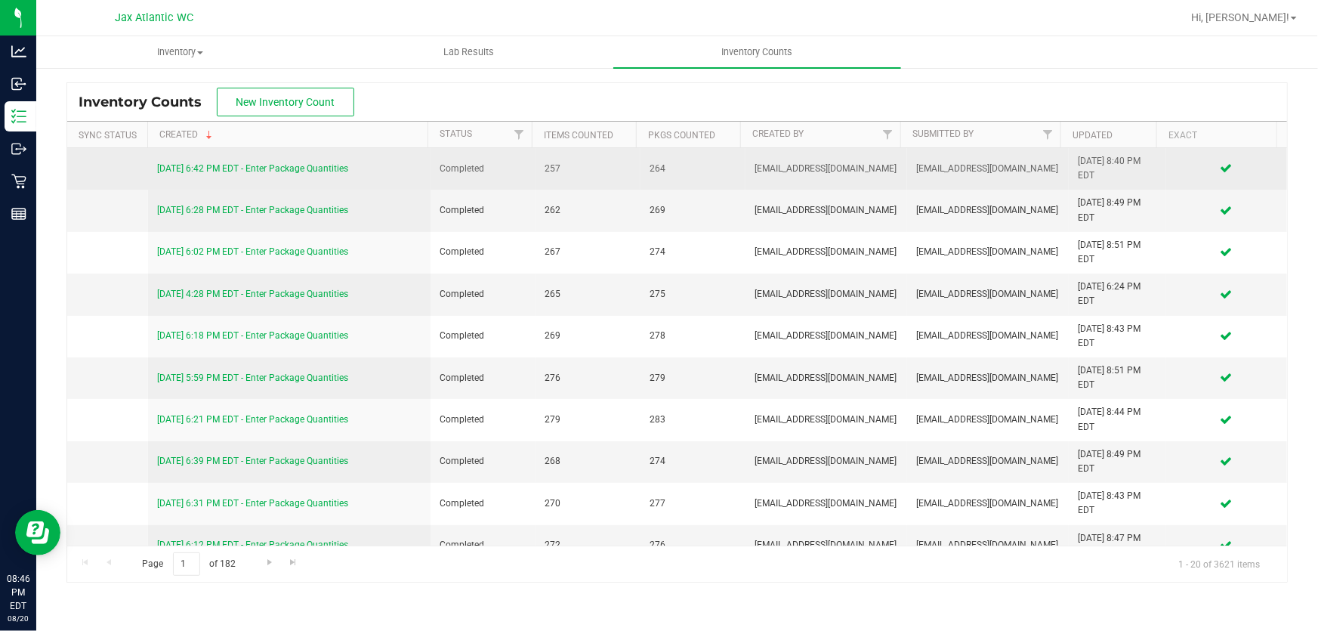
click at [316, 168] on link "[DATE] 6:42 PM EDT - Enter Package Quantities" at bounding box center [252, 168] width 191 height 11
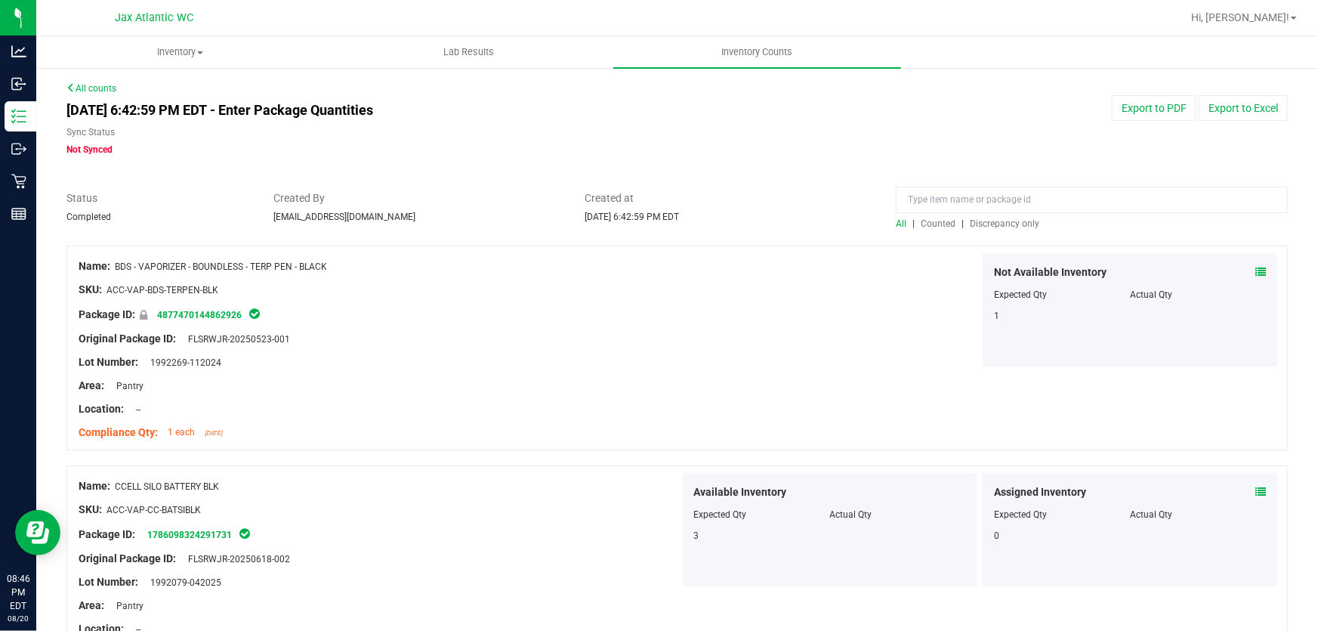
click at [991, 222] on span "Discrepancy only" at bounding box center [1005, 223] width 70 height 11
